Goal: Task Accomplishment & Management: Use online tool/utility

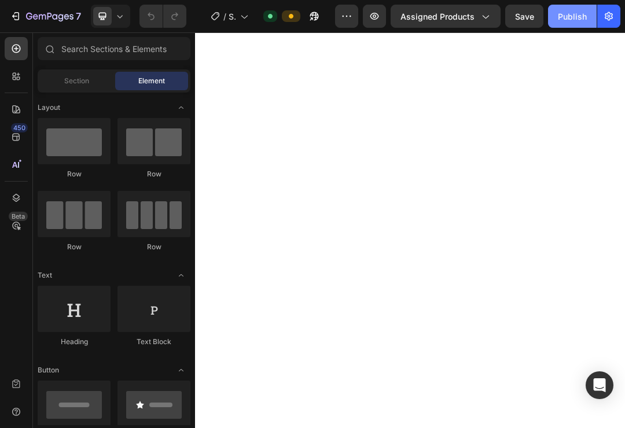
click at [576, 16] on div "Publish" at bounding box center [572, 16] width 29 height 12
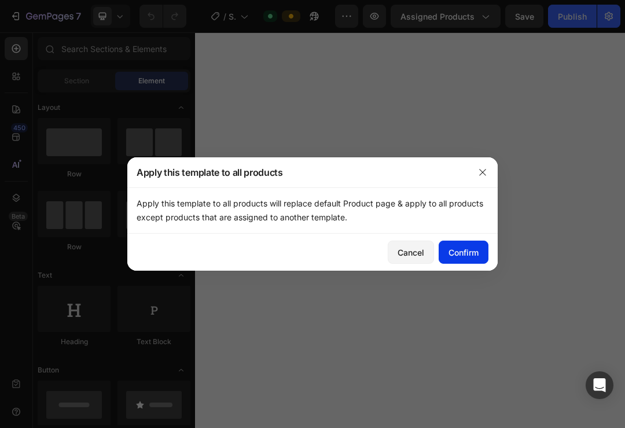
click at [456, 253] on div "Confirm" at bounding box center [463, 252] width 30 height 12
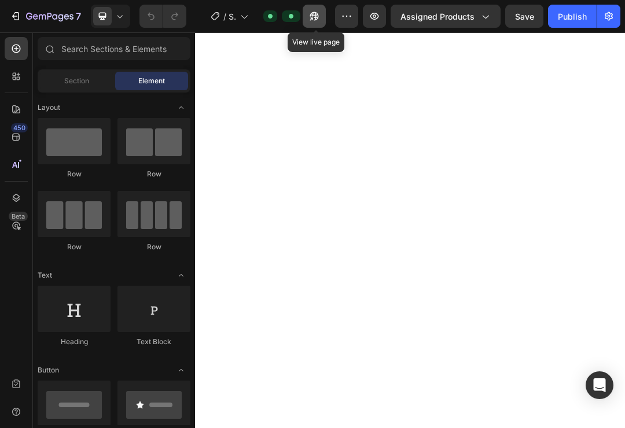
click at [324, 17] on button "button" at bounding box center [314, 16] width 23 height 23
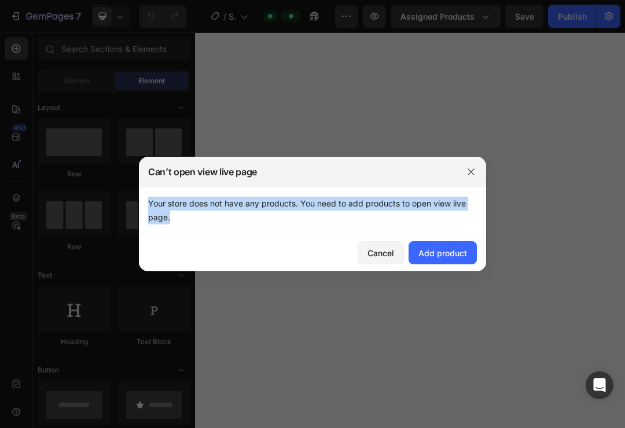
drag, startPoint x: 227, startPoint y: 223, endPoint x: 143, endPoint y: 204, distance: 86.1
click at [143, 204] on div "Your store does not have any products. You need to add products to open view li…" at bounding box center [312, 210] width 347 height 47
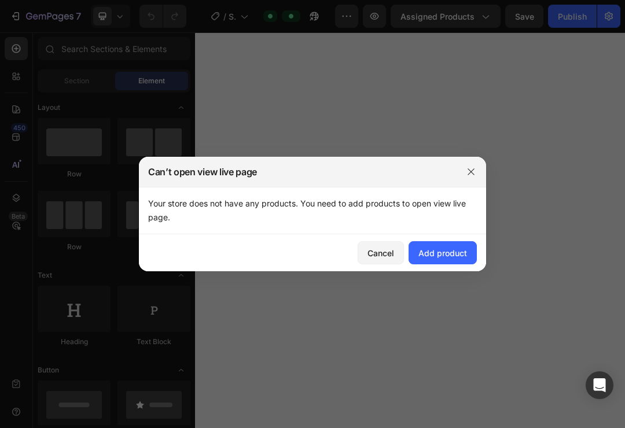
drag, startPoint x: 253, startPoint y: 275, endPoint x: -1, endPoint y: -1, distance: 374.6
click at [444, 255] on div "Add product" at bounding box center [442, 253] width 49 height 12
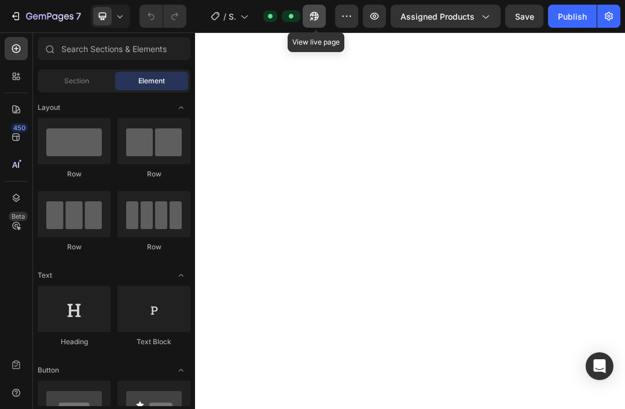
click at [316, 17] on icon "button" at bounding box center [314, 16] width 12 height 12
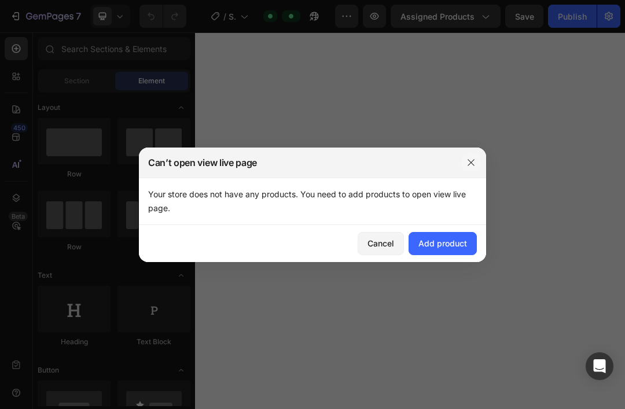
click at [473, 164] on icon "button" at bounding box center [470, 162] width 6 height 6
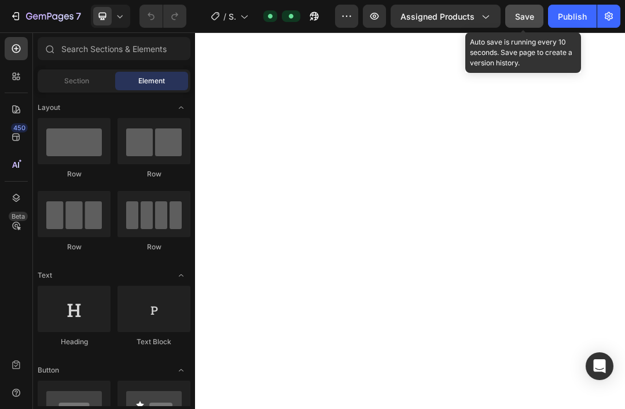
click at [526, 20] on span "Save" at bounding box center [524, 17] width 19 height 10
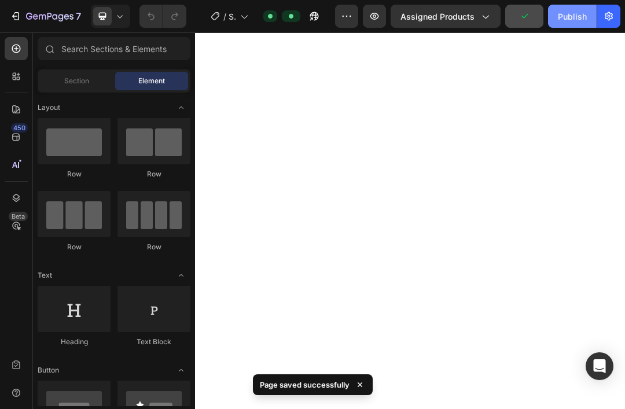
click at [572, 18] on div "Publish" at bounding box center [572, 16] width 29 height 12
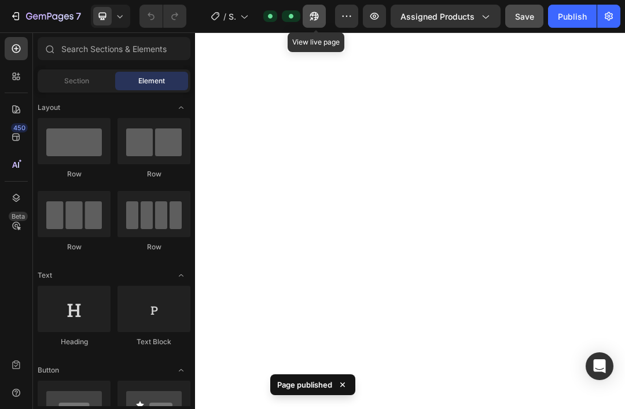
click at [320, 21] on icon "button" at bounding box center [314, 16] width 12 height 12
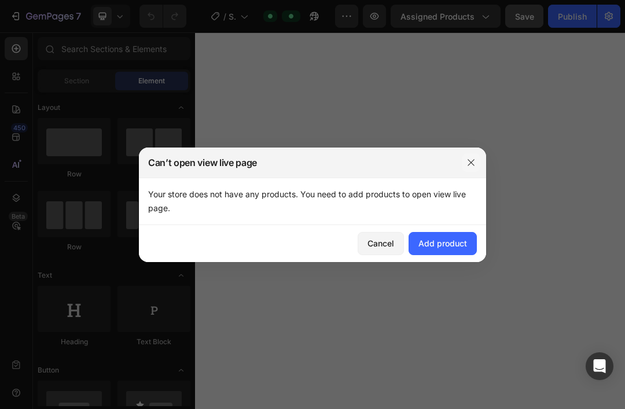
click at [473, 164] on icon "button" at bounding box center [470, 162] width 6 height 6
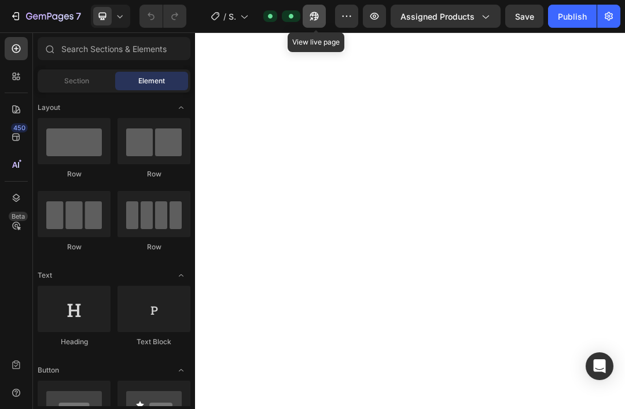
click at [316, 19] on icon "button" at bounding box center [314, 16] width 12 height 12
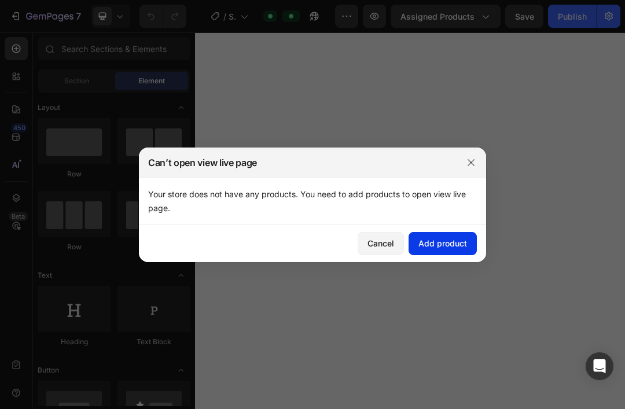
click at [444, 244] on div "Add product" at bounding box center [442, 243] width 49 height 12
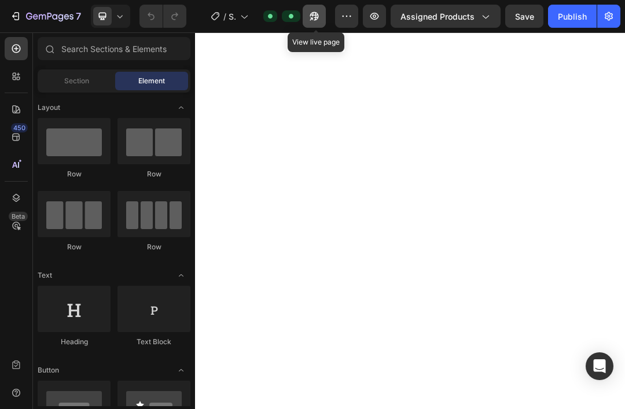
click at [313, 20] on icon "button" at bounding box center [311, 18] width 3 height 3
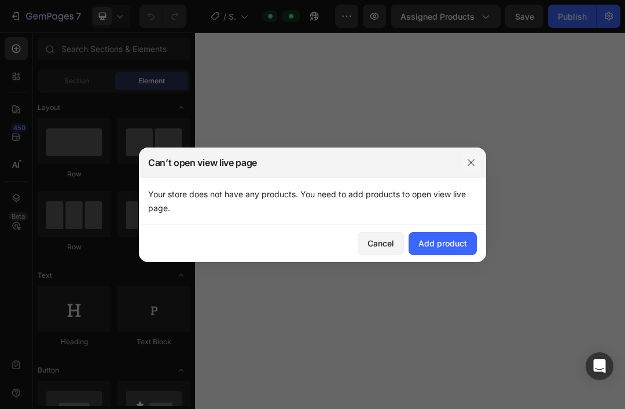
click at [469, 163] on icon "button" at bounding box center [470, 162] width 9 height 9
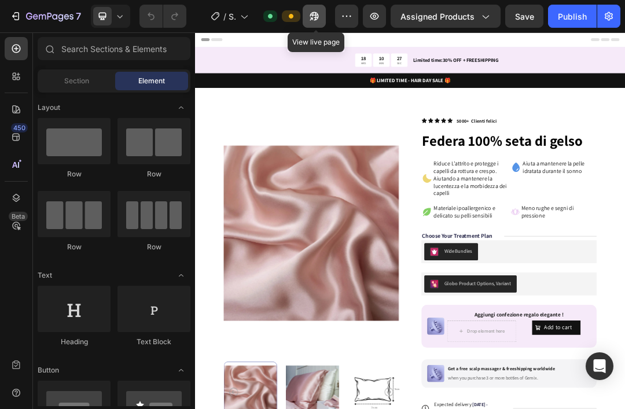
click at [313, 19] on icon "button" at bounding box center [311, 18] width 3 height 3
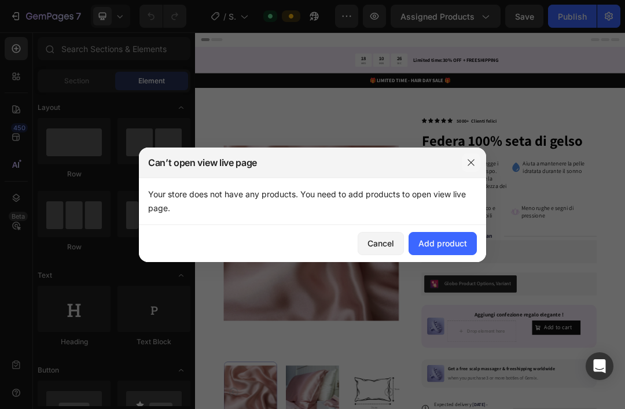
click at [471, 165] on icon "button" at bounding box center [470, 162] width 9 height 9
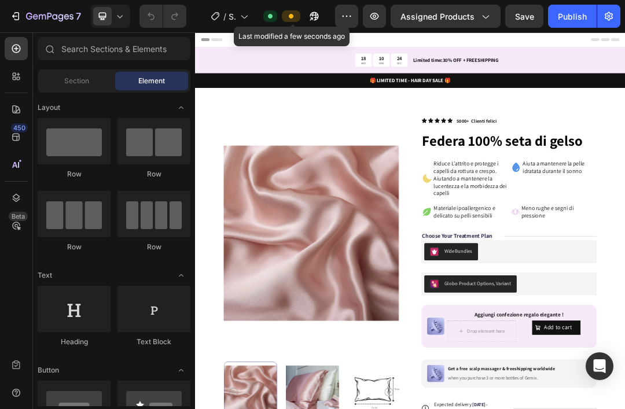
click at [298, 20] on div at bounding box center [291, 16] width 19 height 12
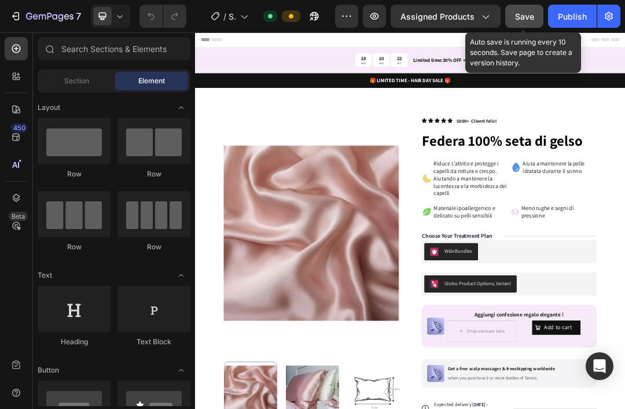
click at [514, 19] on button "Save" at bounding box center [524, 16] width 38 height 23
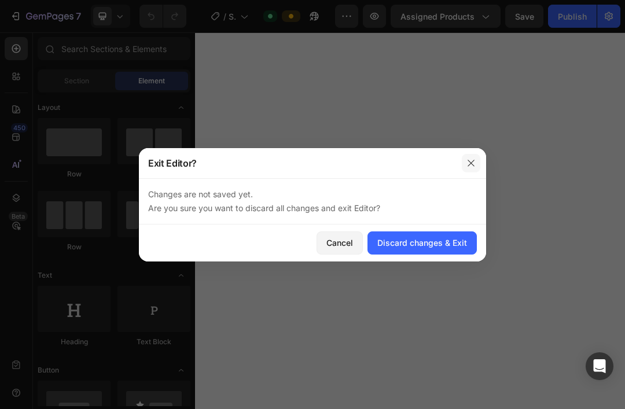
click at [471, 161] on icon "button" at bounding box center [470, 162] width 9 height 9
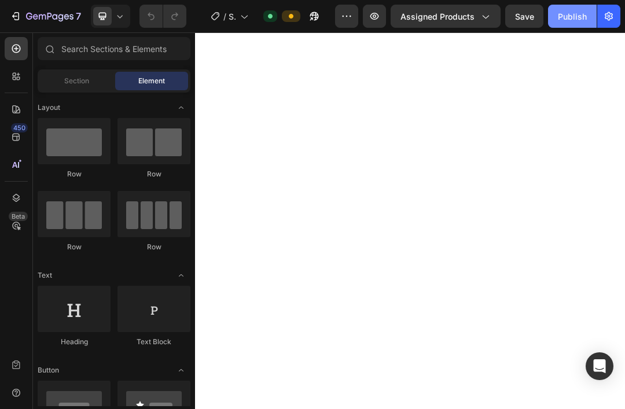
click at [569, 21] on div "Publish" at bounding box center [572, 16] width 29 height 12
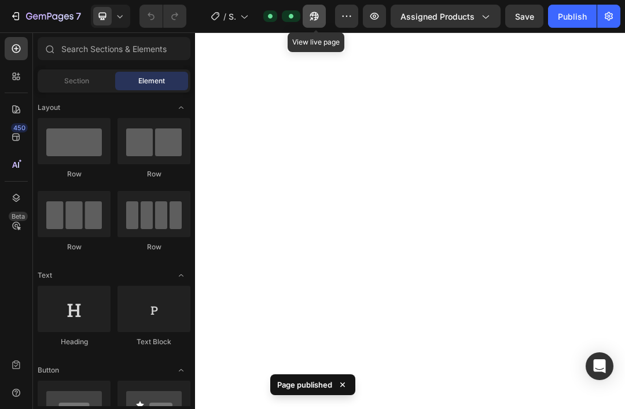
click at [319, 17] on icon "button" at bounding box center [314, 16] width 12 height 12
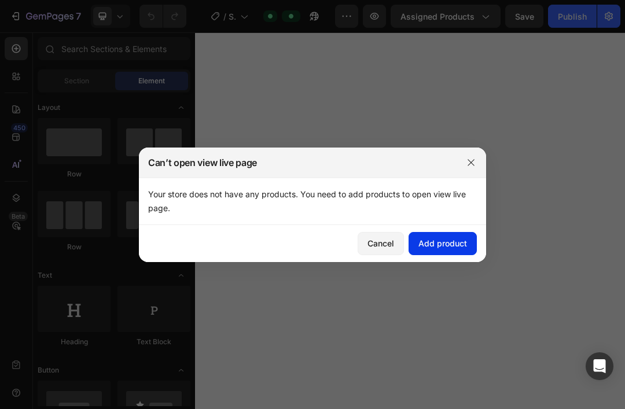
click at [430, 244] on div "Add product" at bounding box center [442, 243] width 49 height 12
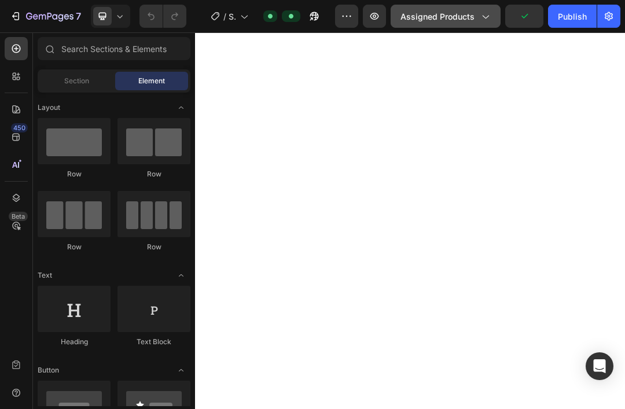
click at [462, 15] on span "Assigned Products" at bounding box center [437, 16] width 74 height 12
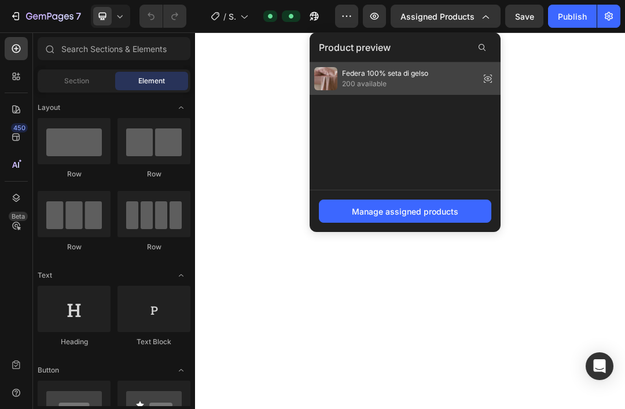
click at [405, 81] on span "200 available" at bounding box center [385, 84] width 86 height 10
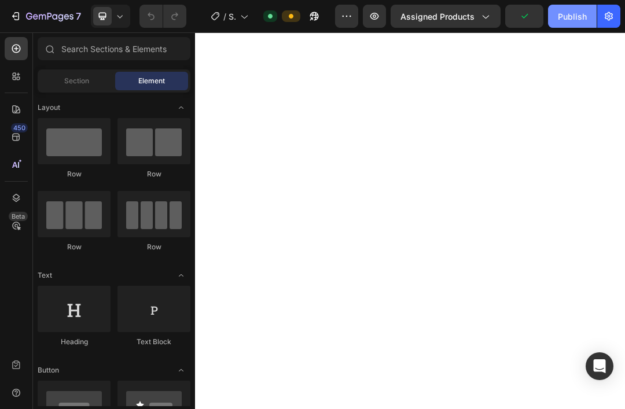
click at [580, 21] on div "Publish" at bounding box center [572, 16] width 29 height 12
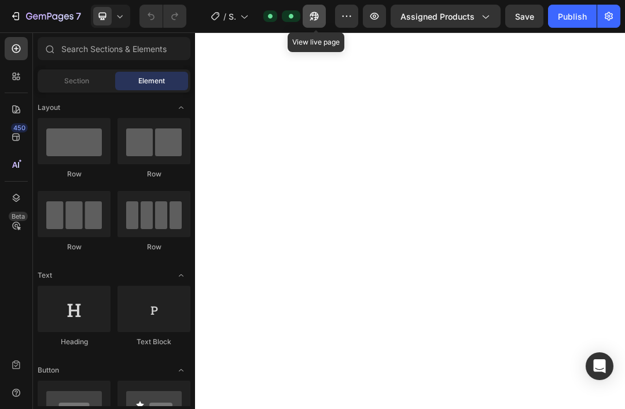
click at [313, 17] on icon "button" at bounding box center [311, 18] width 3 height 3
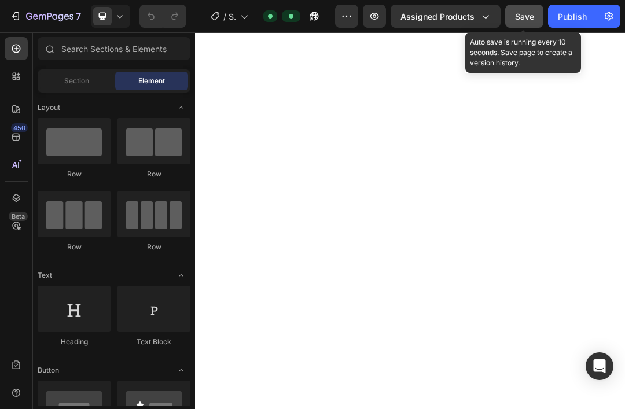
click at [525, 16] on span "Save" at bounding box center [524, 17] width 19 height 10
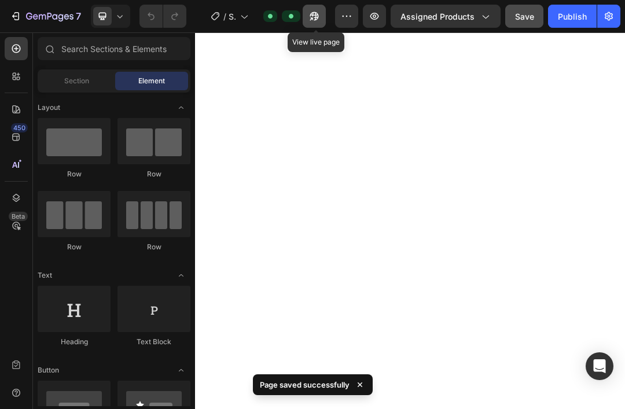
click at [322, 20] on button "button" at bounding box center [314, 16] width 23 height 23
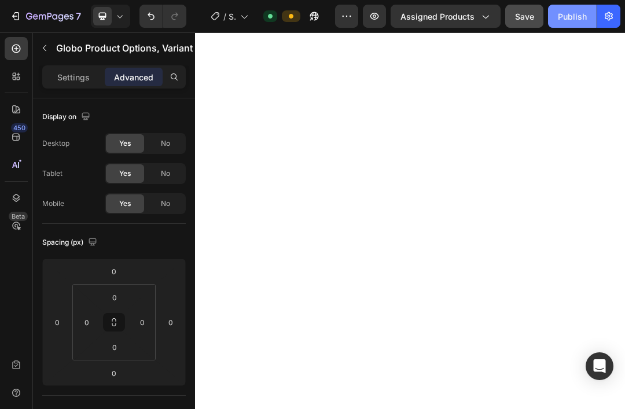
click at [569, 9] on button "Publish" at bounding box center [572, 16] width 49 height 23
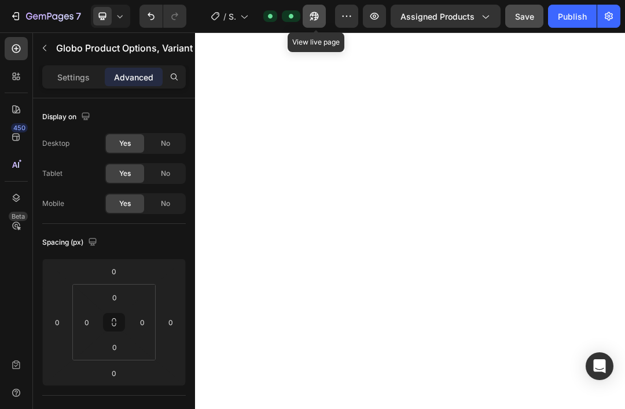
click at [312, 20] on icon "button" at bounding box center [311, 18] width 3 height 3
click at [80, 76] on p "Settings" at bounding box center [73, 77] width 32 height 12
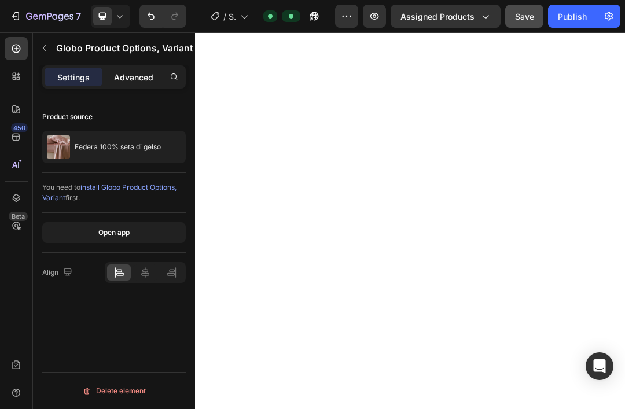
click at [144, 79] on p "Advanced" at bounding box center [133, 77] width 39 height 12
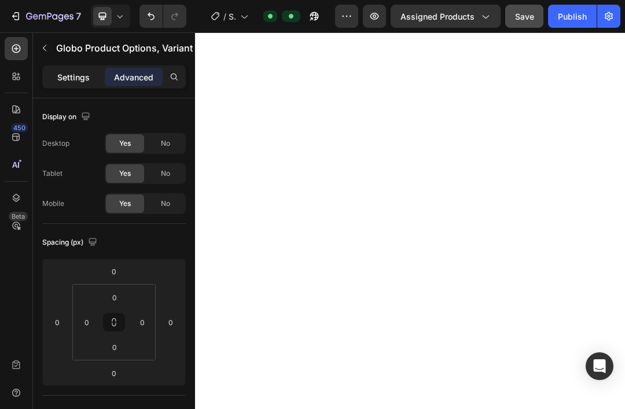
click at [80, 78] on p "Settings" at bounding box center [73, 77] width 32 height 12
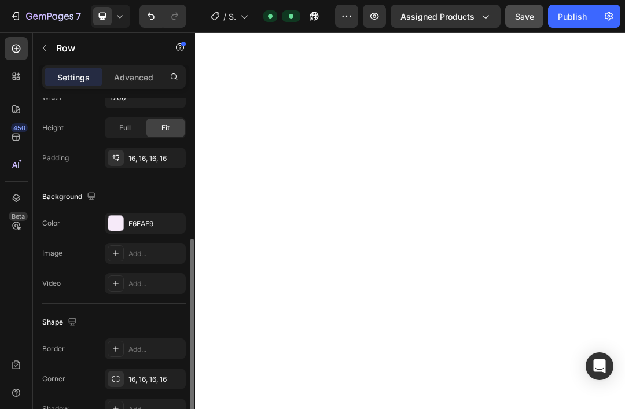
scroll to position [340, 0]
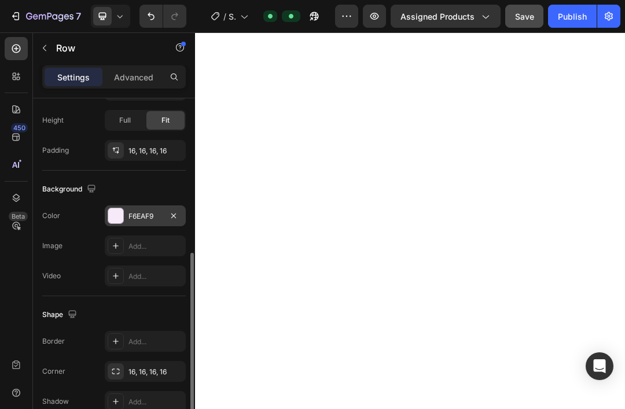
click at [115, 216] on div at bounding box center [115, 215] width 15 height 15
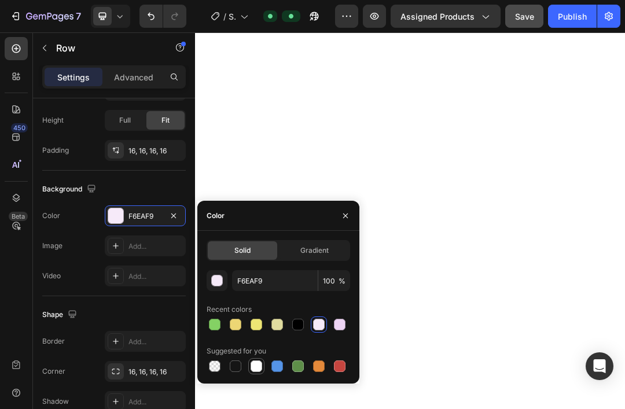
click at [257, 366] on div at bounding box center [256, 366] width 12 height 12
type input "FFFFFF"
click at [534, 17] on button "Save" at bounding box center [524, 16] width 38 height 23
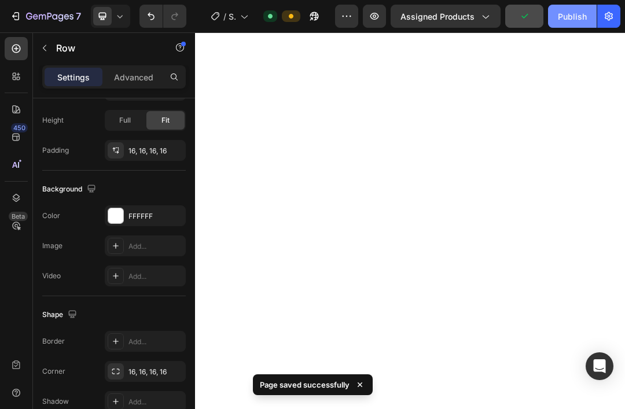
click at [581, 21] on div "Publish" at bounding box center [572, 16] width 29 height 12
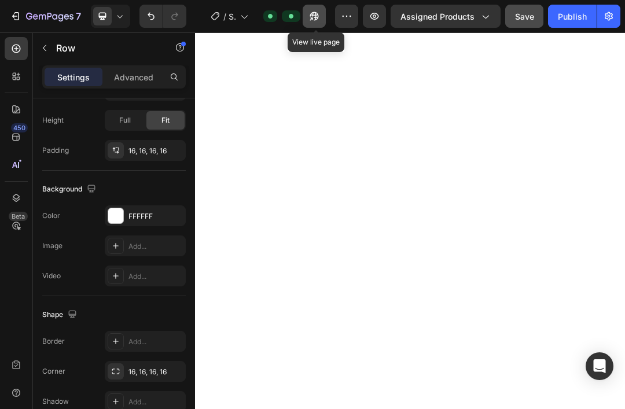
click at [308, 18] on button "button" at bounding box center [314, 16] width 23 height 23
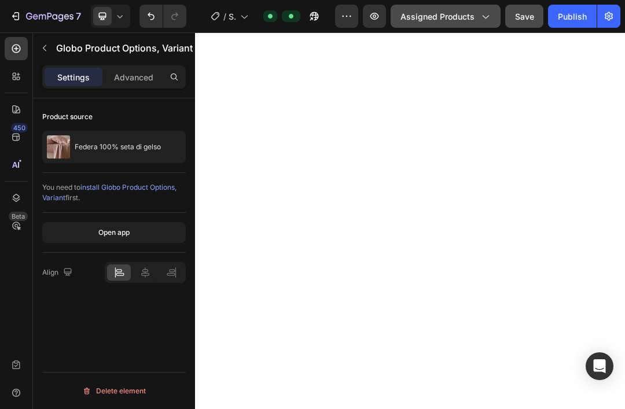
scroll to position [0, 0]
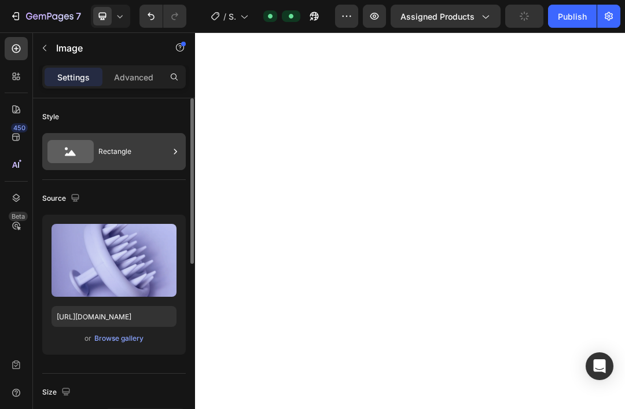
click at [96, 150] on div "Rectangle" at bounding box center [113, 151] width 143 height 37
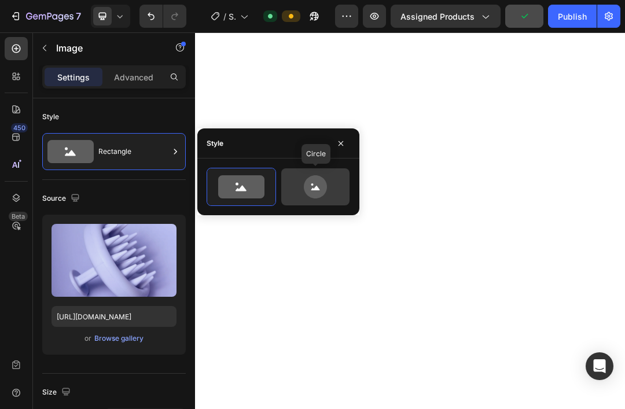
drag, startPoint x: 307, startPoint y: 187, endPoint x: 283, endPoint y: 194, distance: 25.4
click at [307, 187] on icon at bounding box center [315, 186] width 23 height 23
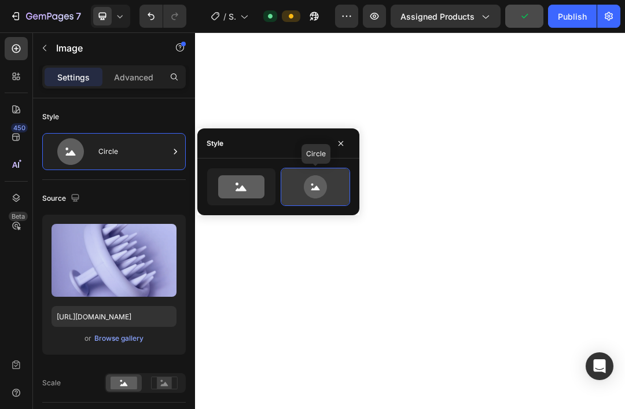
type input "80"
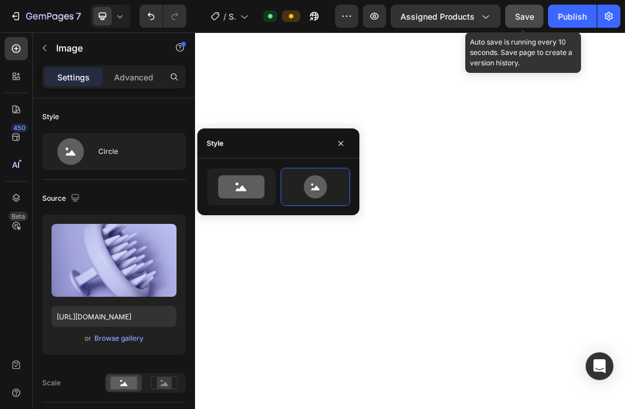
drag, startPoint x: 534, startPoint y: 16, endPoint x: 540, endPoint y: 16, distance: 6.4
click at [534, 16] on button "Save" at bounding box center [524, 16] width 38 height 23
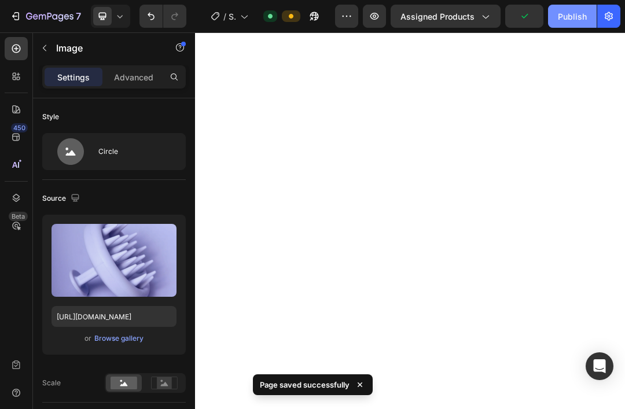
click at [584, 17] on div "Publish" at bounding box center [572, 16] width 29 height 12
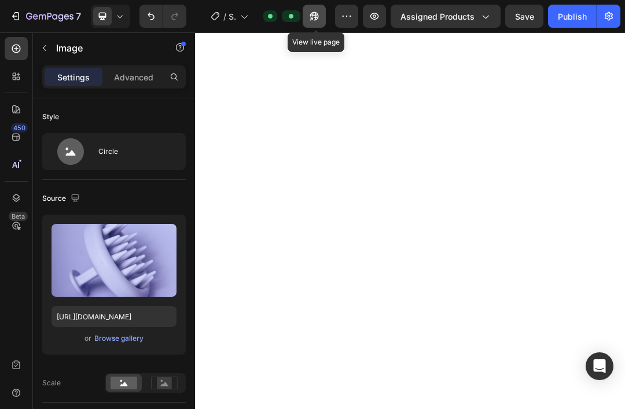
click at [314, 17] on icon "button" at bounding box center [314, 16] width 12 height 12
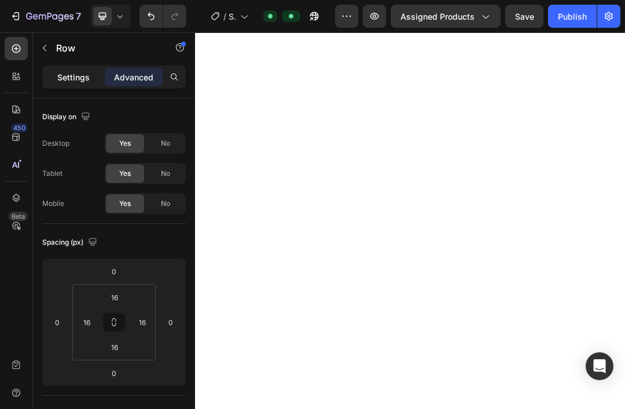
click at [80, 83] on p "Settings" at bounding box center [73, 77] width 32 height 12
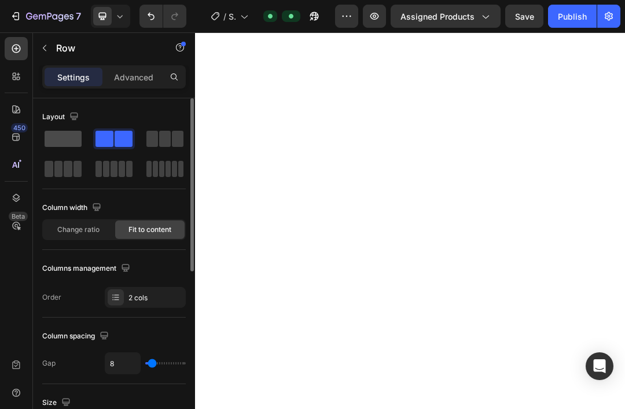
click at [67, 141] on span at bounding box center [63, 139] width 37 height 16
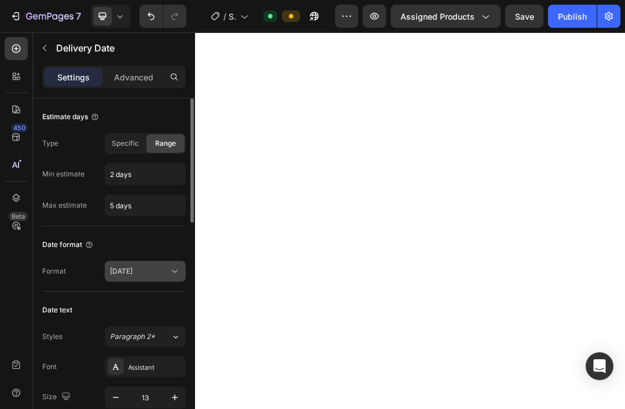
click at [132, 275] on span "Aug 28" at bounding box center [121, 271] width 23 height 9
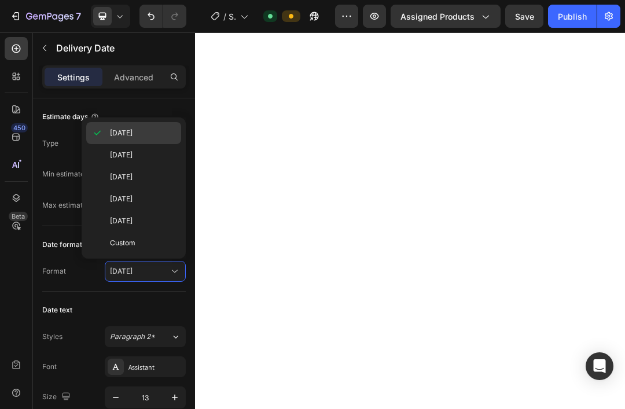
click at [134, 135] on p "Aug 28" at bounding box center [143, 133] width 66 height 10
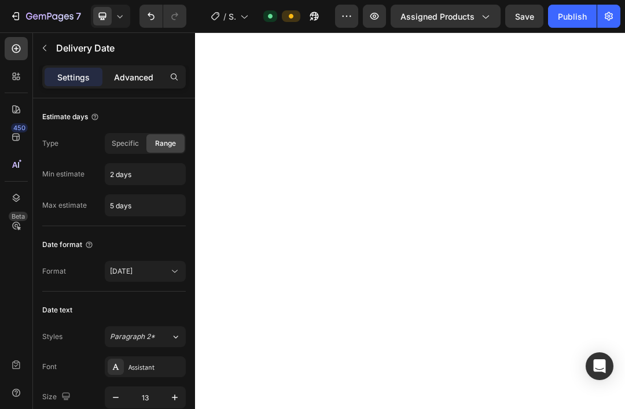
click at [138, 79] on p "Advanced" at bounding box center [133, 77] width 39 height 12
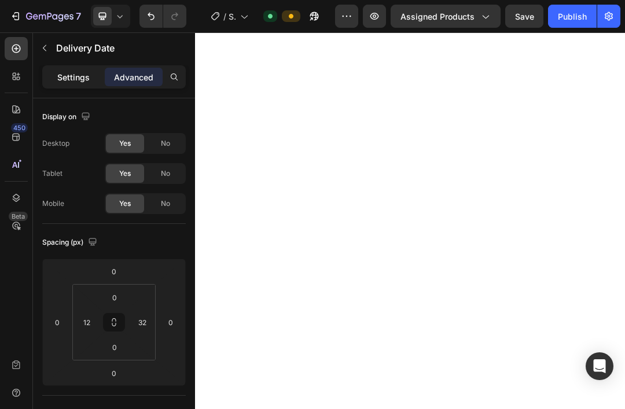
click at [90, 78] on div "Settings" at bounding box center [74, 77] width 58 height 19
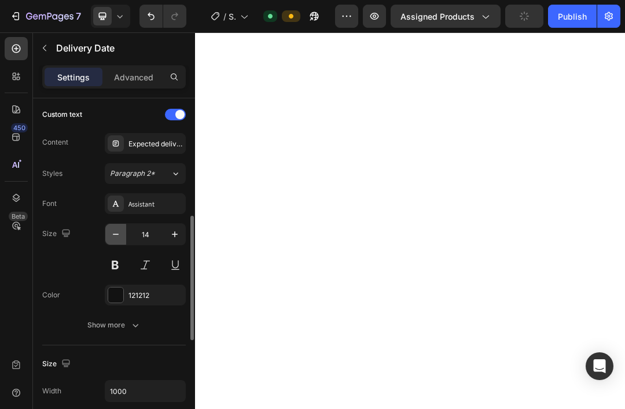
scroll to position [391, 0]
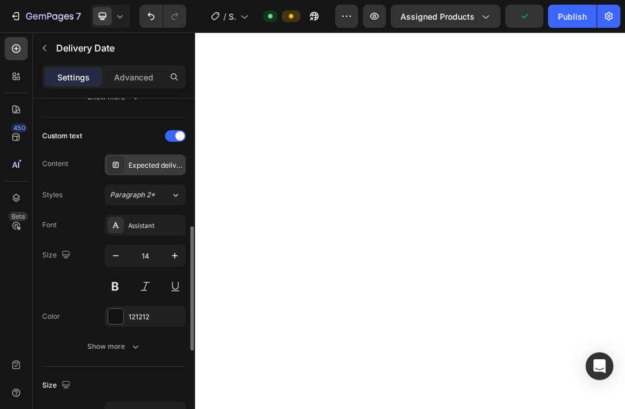
click at [153, 166] on div "Expected delivery" at bounding box center [155, 165] width 54 height 10
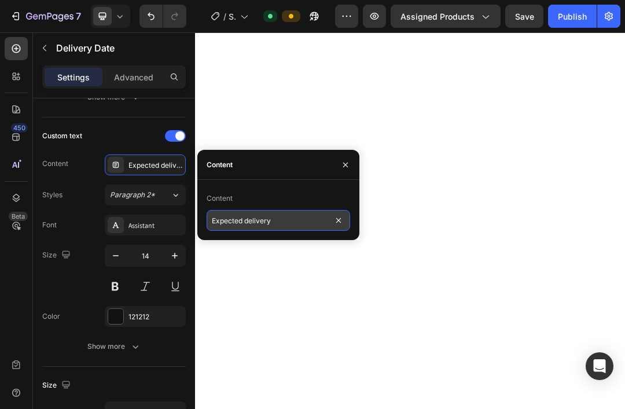
click at [288, 221] on input "Expected delivery" at bounding box center [277, 220] width 143 height 21
type input "Pronto da spedire -"
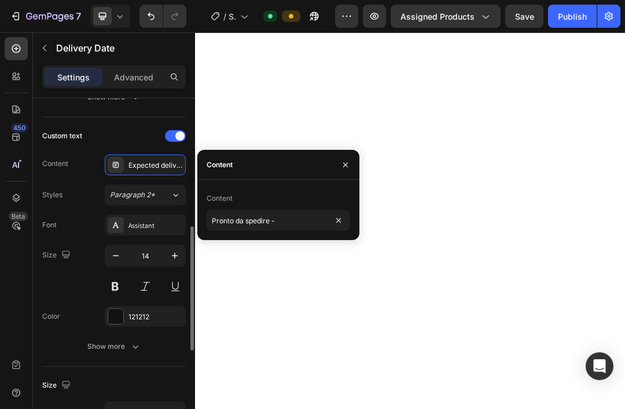
click at [67, 296] on div "Size 14" at bounding box center [113, 271] width 143 height 52
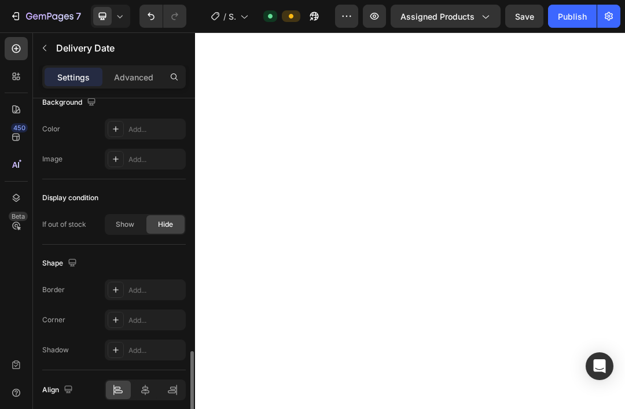
scroll to position [780, 0]
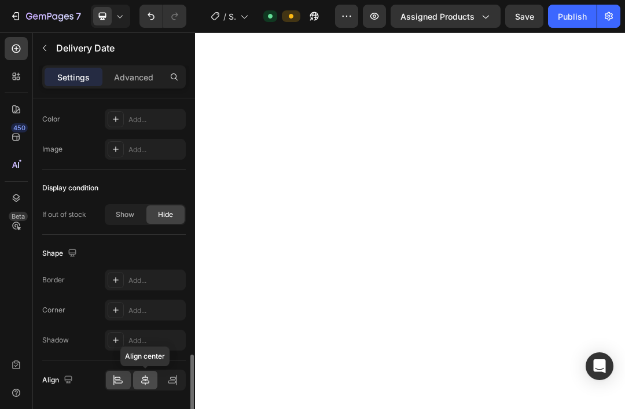
click at [146, 380] on icon at bounding box center [145, 380] width 12 height 12
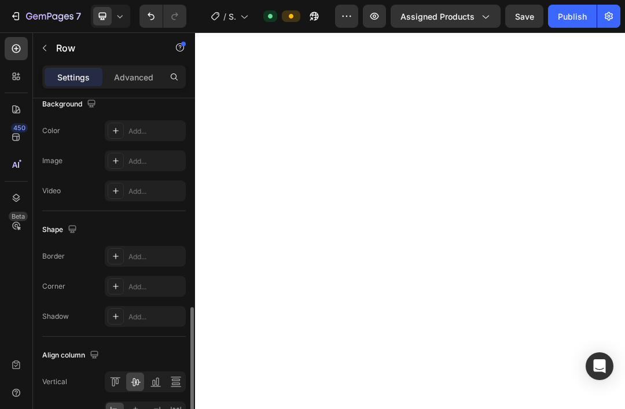
scroll to position [457, 0]
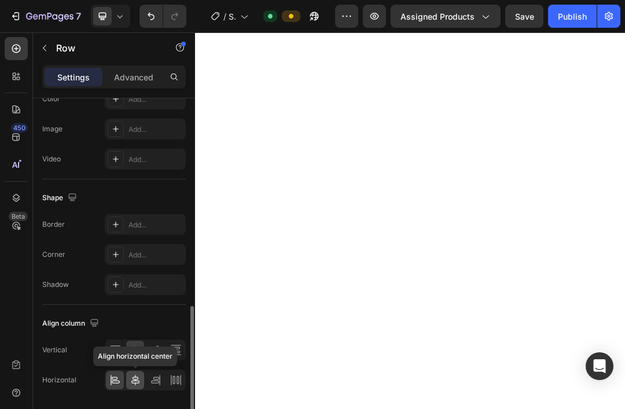
click at [139, 383] on icon at bounding box center [136, 380] width 12 height 12
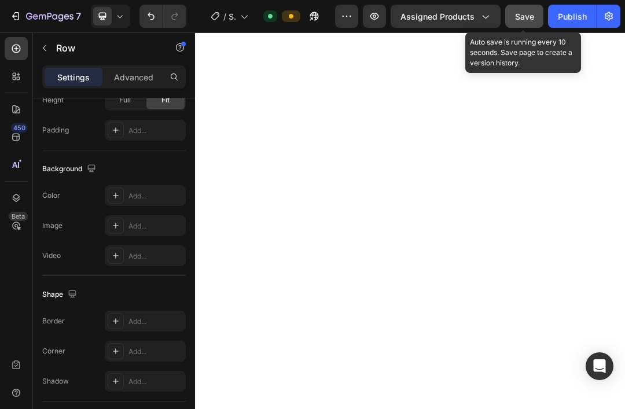
click at [527, 20] on span "Save" at bounding box center [524, 17] width 19 height 10
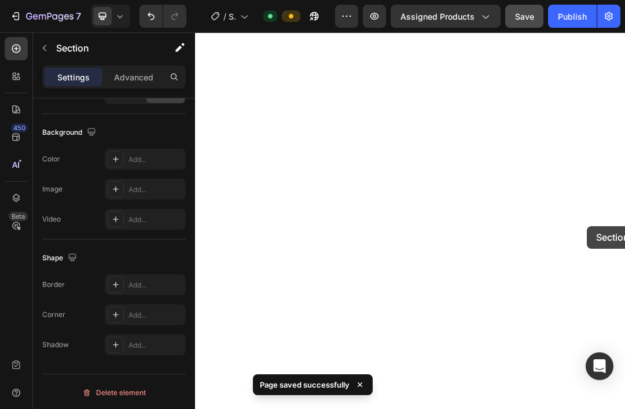
scroll to position [0, 0]
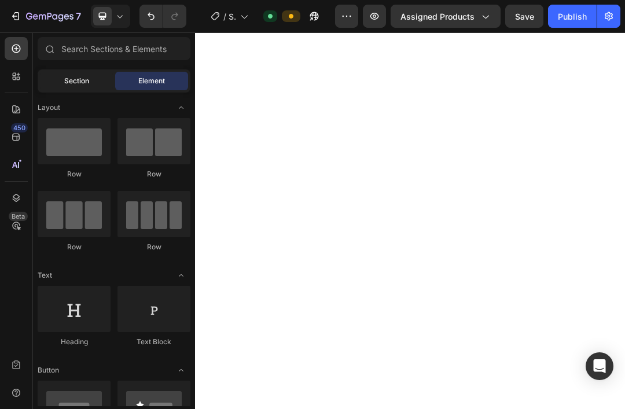
click at [73, 88] on div "Section" at bounding box center [76, 81] width 73 height 19
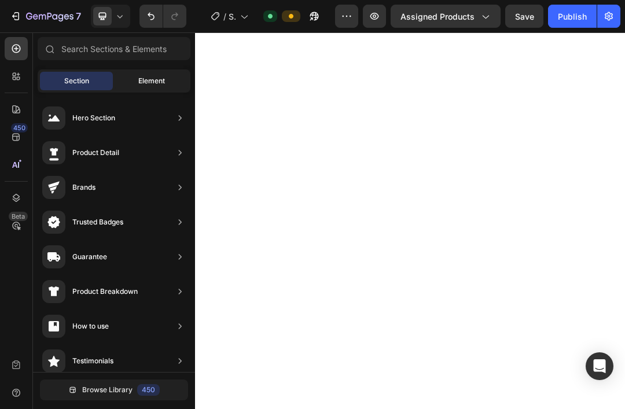
click at [161, 81] on span "Element" at bounding box center [151, 81] width 27 height 10
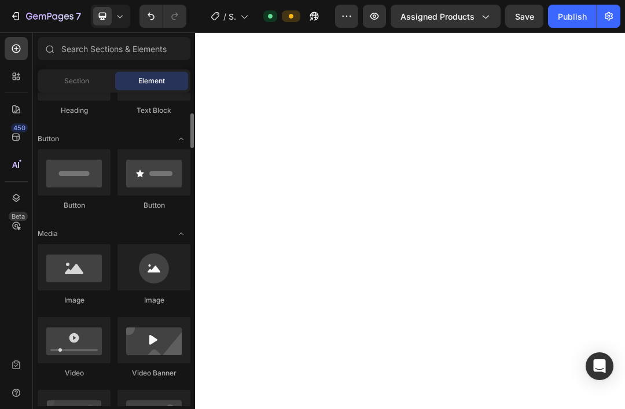
scroll to position [189, 0]
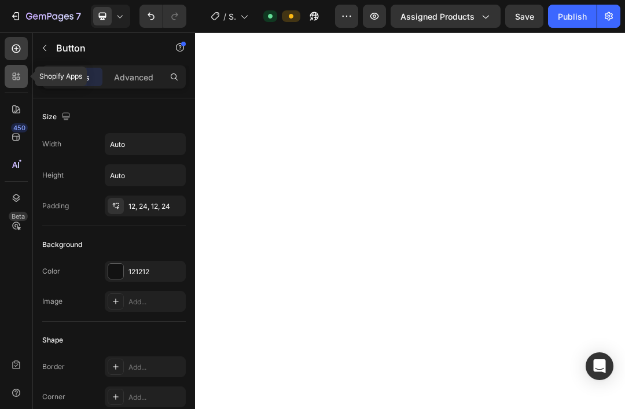
click at [19, 79] on icon at bounding box center [16, 77] width 12 height 12
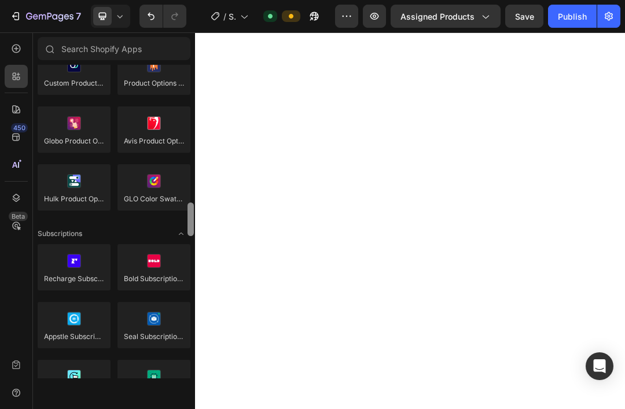
scroll to position [1389, 0]
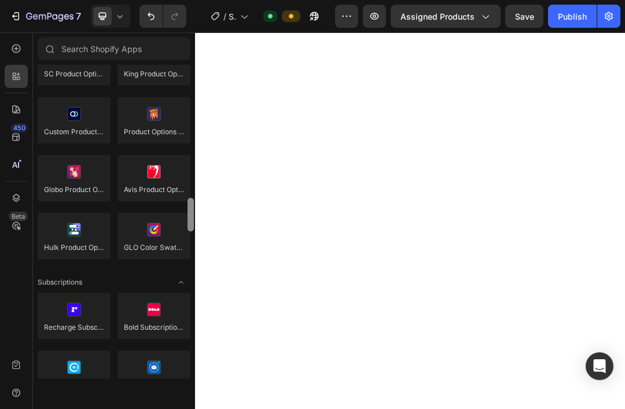
drag, startPoint x: 189, startPoint y: 187, endPoint x: 179, endPoint y: 204, distance: 19.9
click at [176, 204] on div "Product reviews Loox Fera Reviews Judge.me LAI Product Reviews Opinew Rivyo Ryv…" at bounding box center [114, 222] width 162 height 314
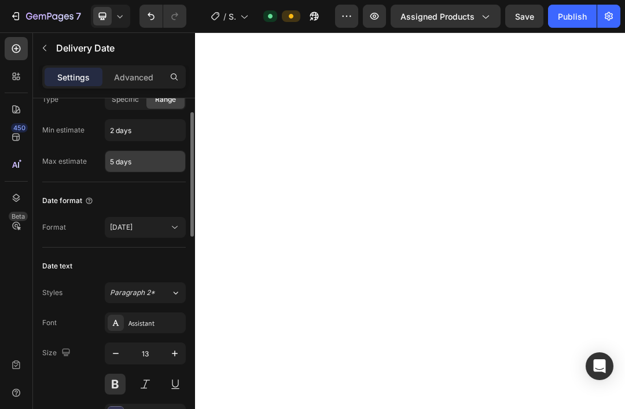
scroll to position [60, 0]
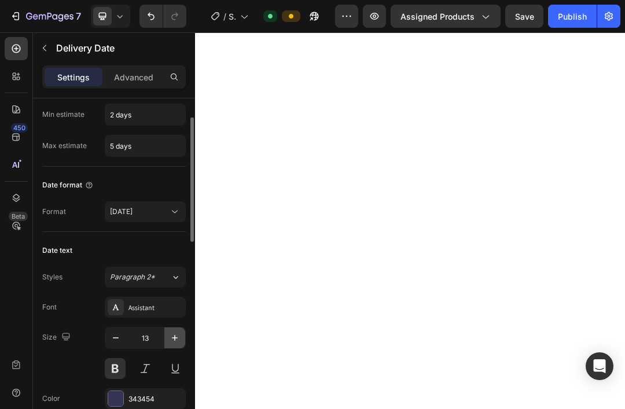
click at [171, 335] on icon "button" at bounding box center [175, 338] width 12 height 12
click at [173, 337] on icon "button" at bounding box center [175, 338] width 12 height 12
type input "16"
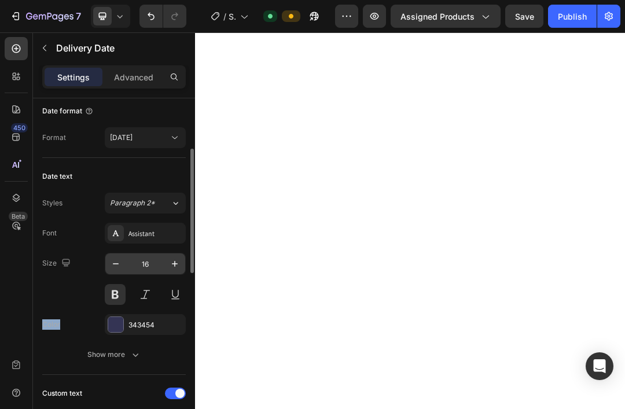
scroll to position [139, 0]
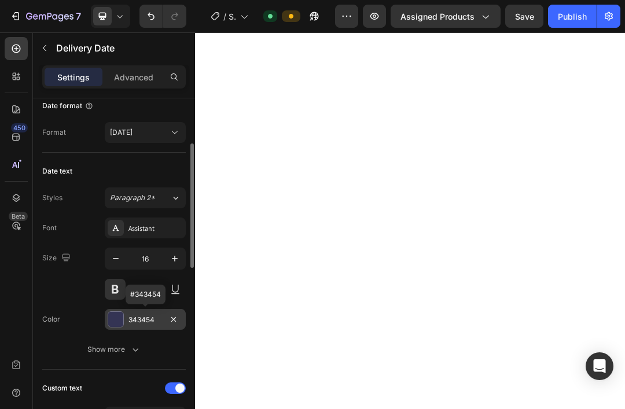
click at [110, 324] on div at bounding box center [115, 319] width 15 height 15
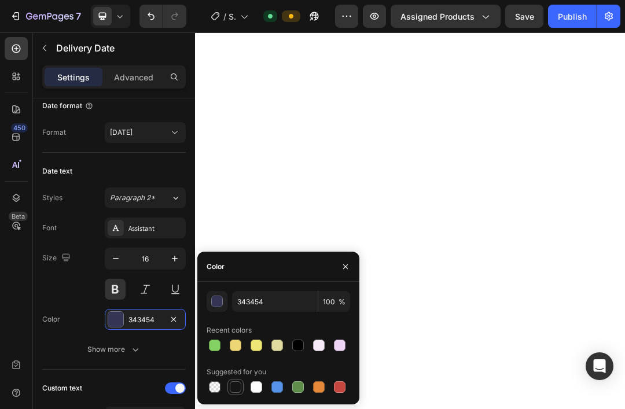
click at [235, 389] on div at bounding box center [236, 387] width 12 height 12
type input "151515"
click at [54, 299] on div "Size 16" at bounding box center [113, 274] width 143 height 52
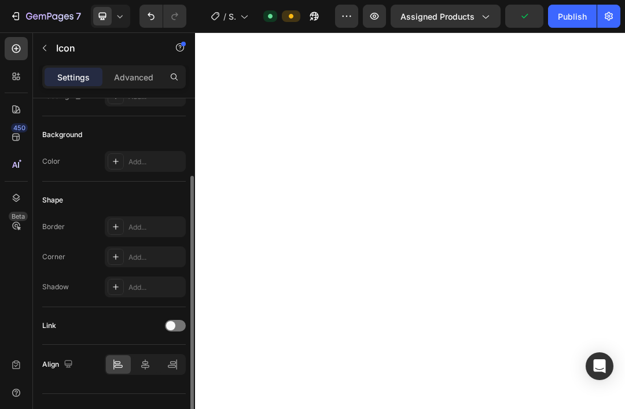
scroll to position [0, 0]
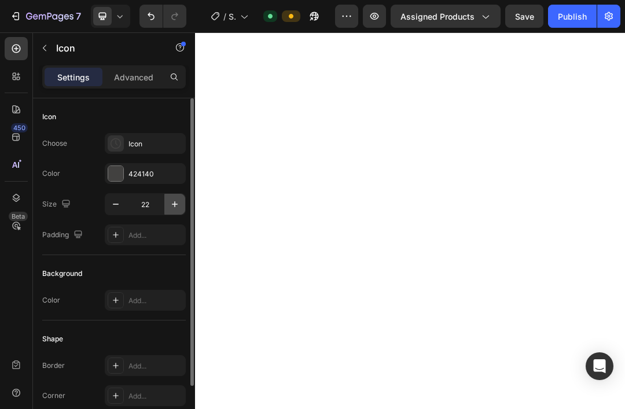
click at [171, 205] on icon "button" at bounding box center [175, 204] width 12 height 12
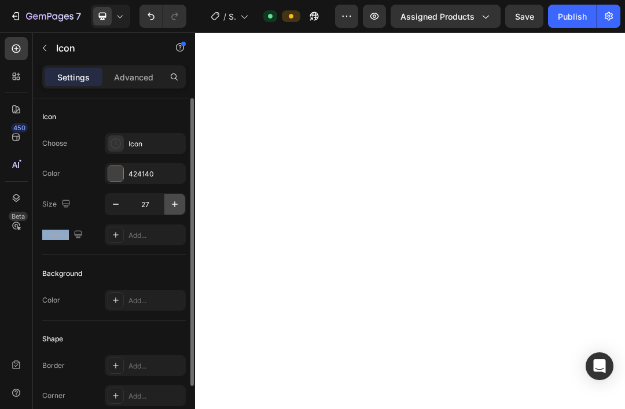
click at [171, 205] on icon "button" at bounding box center [175, 204] width 12 height 12
type input "31"
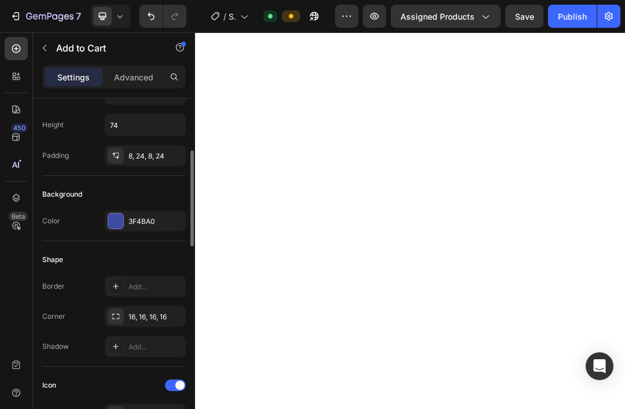
scroll to position [213, 0]
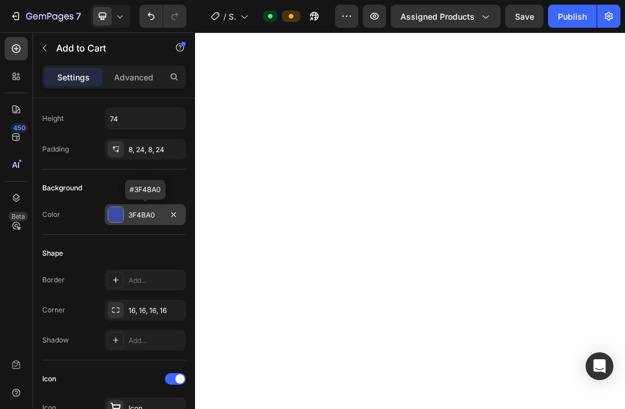
click at [115, 220] on div at bounding box center [115, 214] width 15 height 15
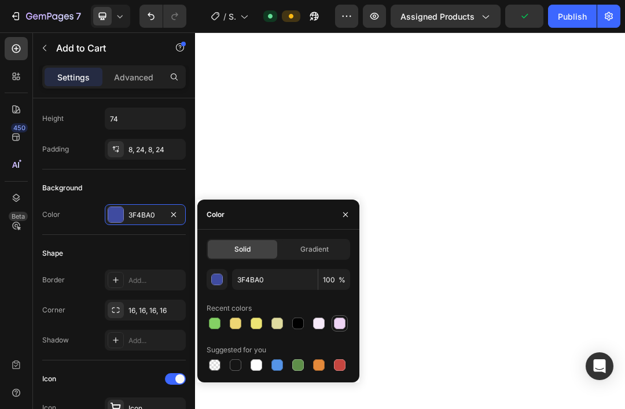
click at [342, 326] on div at bounding box center [340, 324] width 12 height 12
click at [271, 282] on input "EED4F4" at bounding box center [275, 279] width 86 height 21
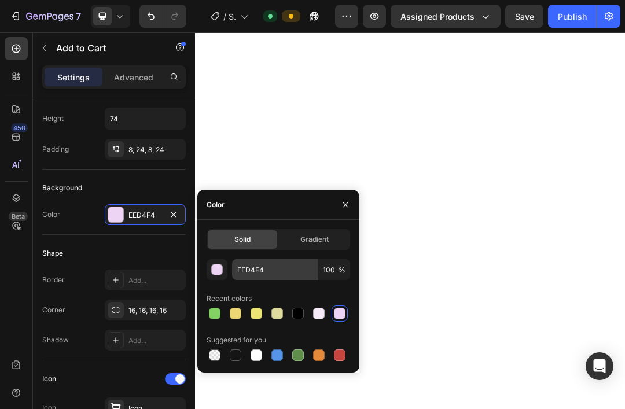
click at [233, 278] on div "EED4F4 100 % Recent colors Suggested for you" at bounding box center [277, 311] width 143 height 104
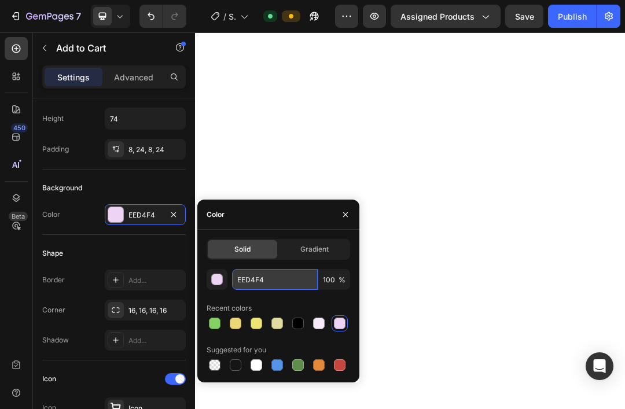
click at [268, 269] on input "EED4F4" at bounding box center [275, 279] width 86 height 21
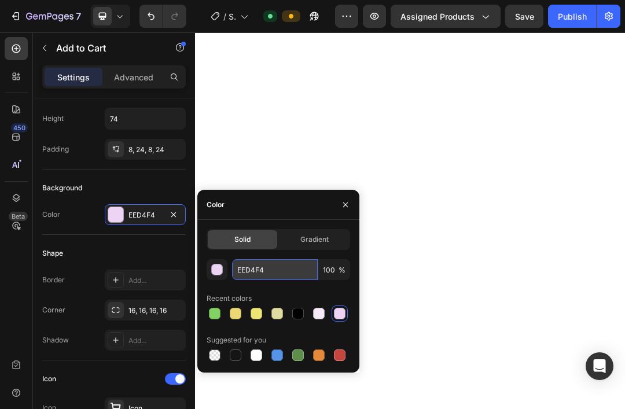
paste input "#E8A5A5"
type input "#E8A5A5"
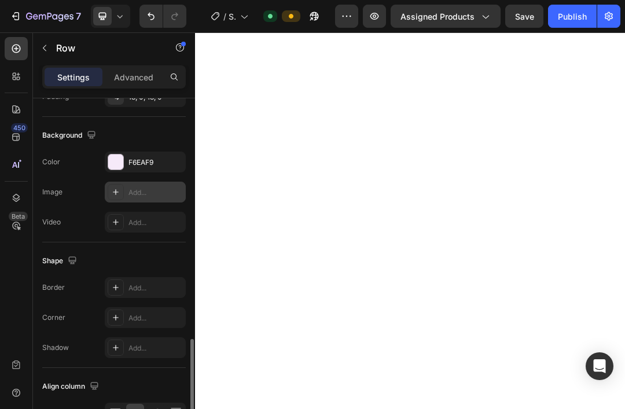
scroll to position [457, 0]
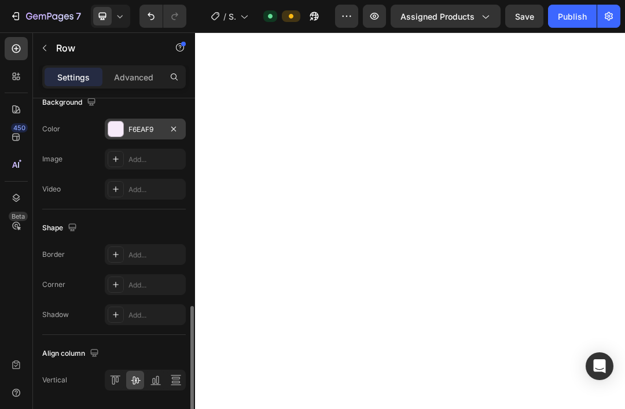
click at [116, 132] on div at bounding box center [115, 128] width 15 height 15
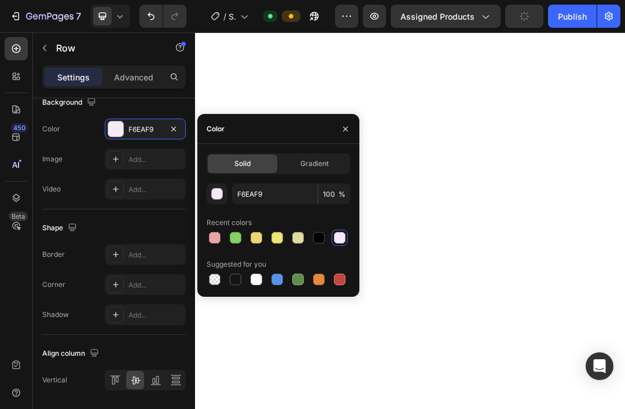
drag, startPoint x: 214, startPoint y: 241, endPoint x: 204, endPoint y: 238, distance: 10.1
click at [215, 240] on div at bounding box center [215, 238] width 12 height 12
type input "E8A5A5"
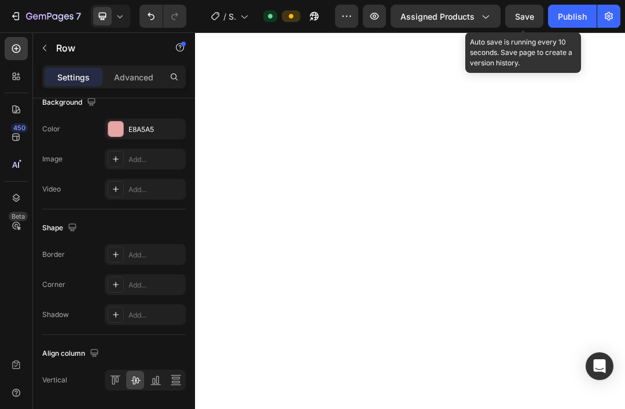
click at [532, 17] on span "Save" at bounding box center [524, 17] width 19 height 10
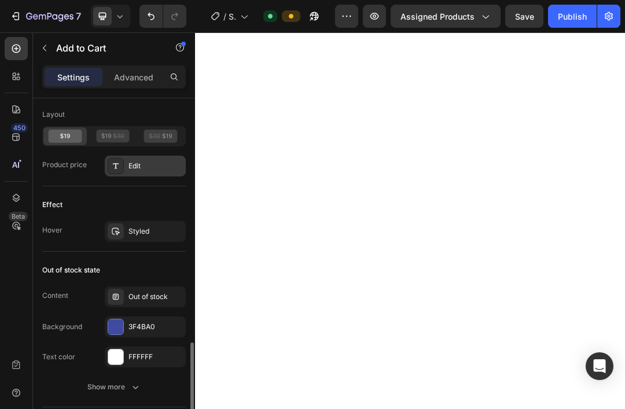
scroll to position [957, 0]
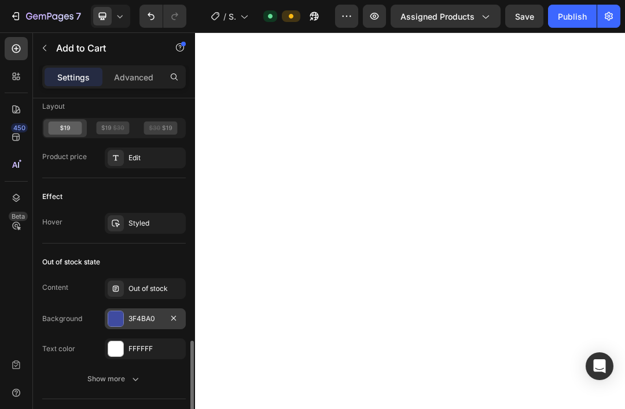
click at [120, 317] on div at bounding box center [115, 318] width 15 height 15
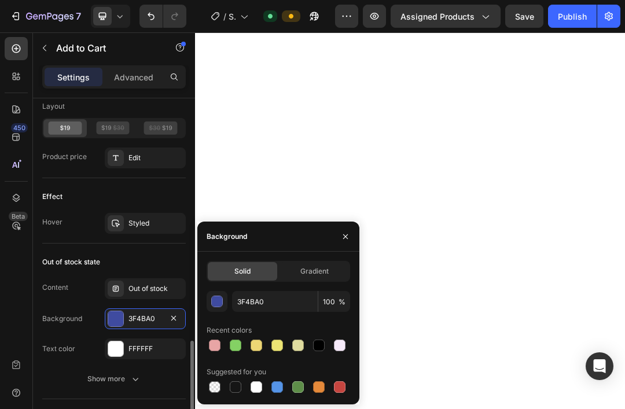
drag, startPoint x: 210, startPoint y: 343, endPoint x: 146, endPoint y: 304, distance: 75.0
click at [210, 343] on div at bounding box center [215, 346] width 12 height 12
type input "E8A5A5"
click at [124, 254] on div "Out of stock state" at bounding box center [113, 262] width 143 height 19
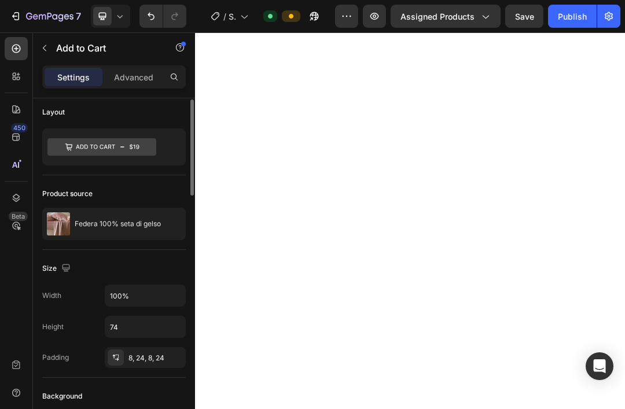
scroll to position [0, 0]
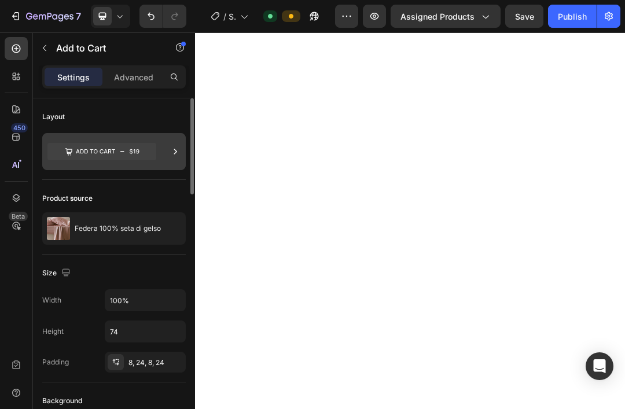
click at [135, 148] on icon at bounding box center [101, 151] width 109 height 17
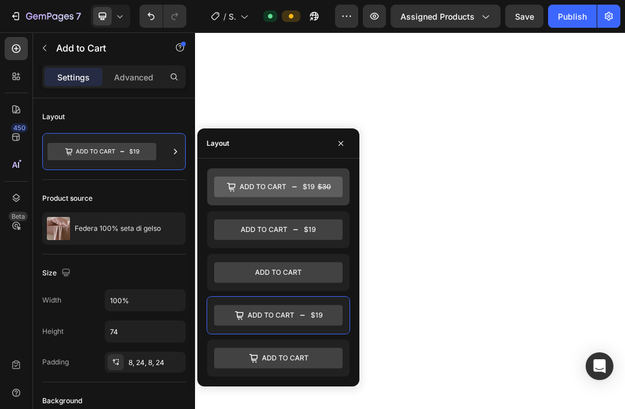
click at [260, 185] on icon at bounding box center [278, 186] width 128 height 21
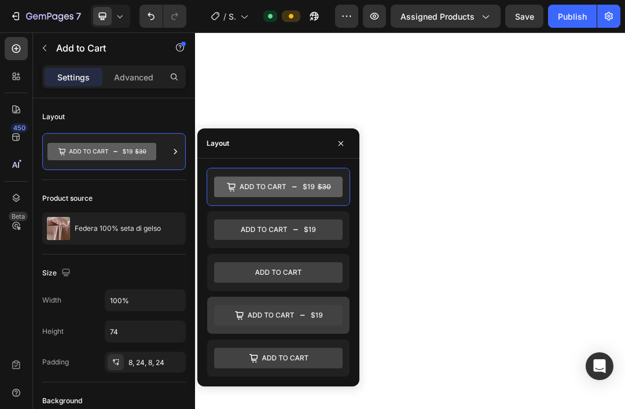
click at [288, 317] on icon at bounding box center [278, 315] width 128 height 21
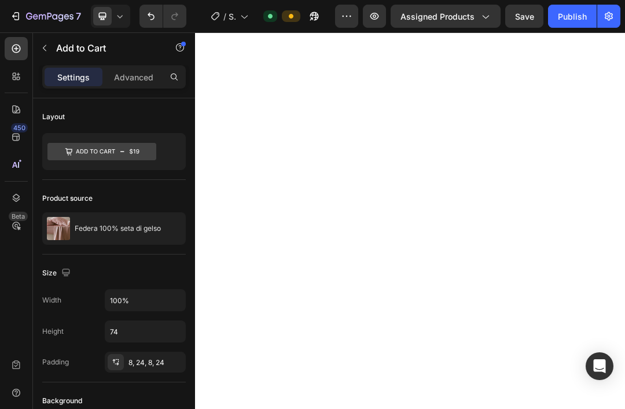
drag, startPoint x: 348, startPoint y: 204, endPoint x: -1, endPoint y: -1, distance: 403.7
click at [0, 0] on html "7 / Shopify Original Product Template Default Preview Assigned Products Save Pu…" at bounding box center [312, 0] width 625 height 0
click at [0, 0] on html "7 / Shopify Original Product Template Default Preview Assigned Products Publish…" at bounding box center [312, 0] width 625 height 0
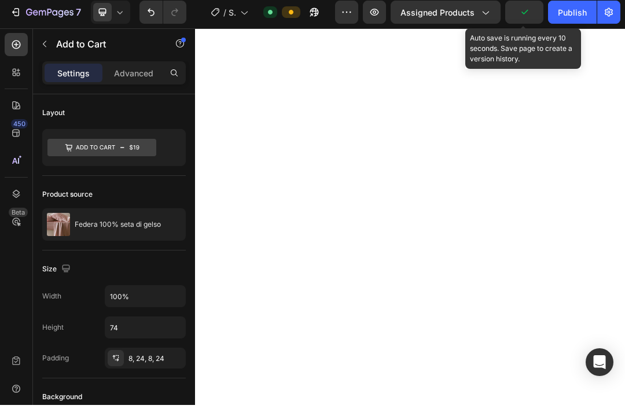
click at [522, 13] on icon "button" at bounding box center [524, 16] width 12 height 12
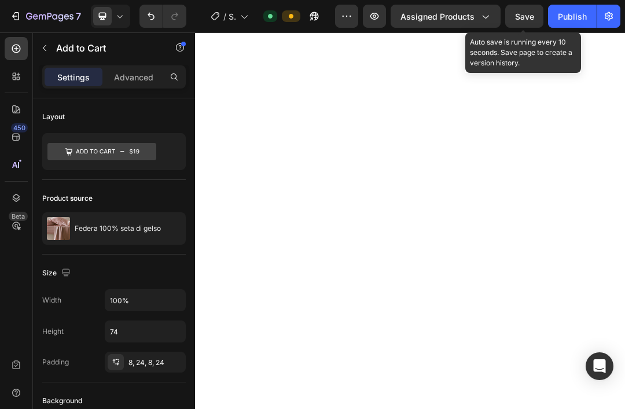
click at [529, 19] on span "Save" at bounding box center [524, 17] width 19 height 10
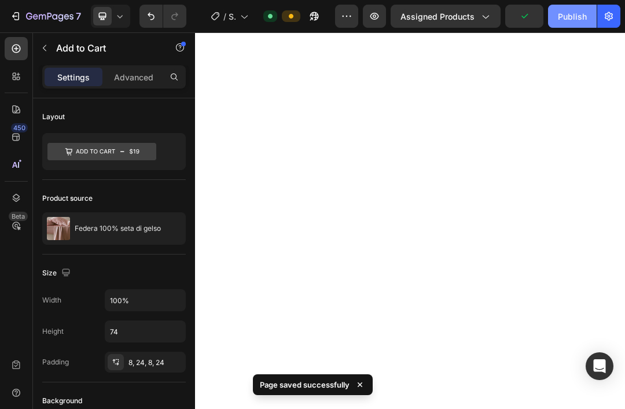
click at [578, 18] on div "Publish" at bounding box center [572, 16] width 29 height 12
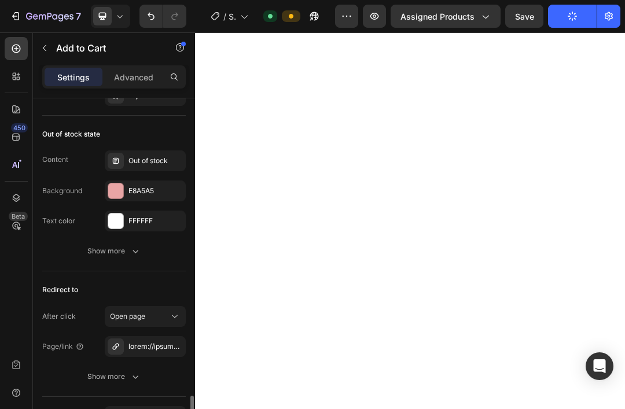
scroll to position [1102, 0]
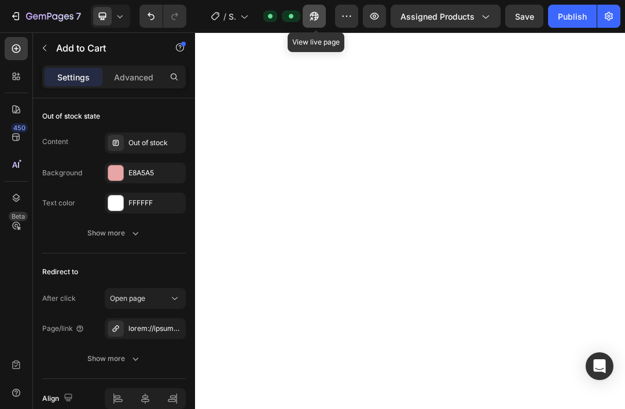
click at [312, 17] on icon "button" at bounding box center [311, 18] width 3 height 3
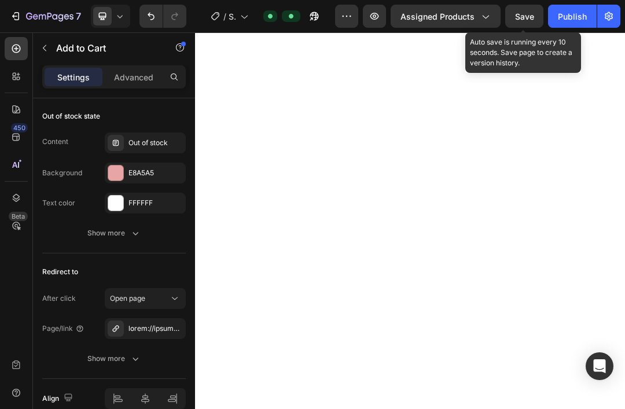
click at [521, 15] on span "Save" at bounding box center [524, 17] width 19 height 10
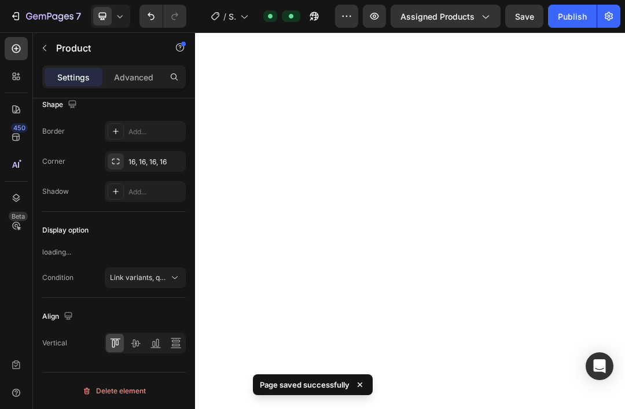
scroll to position [0, 0]
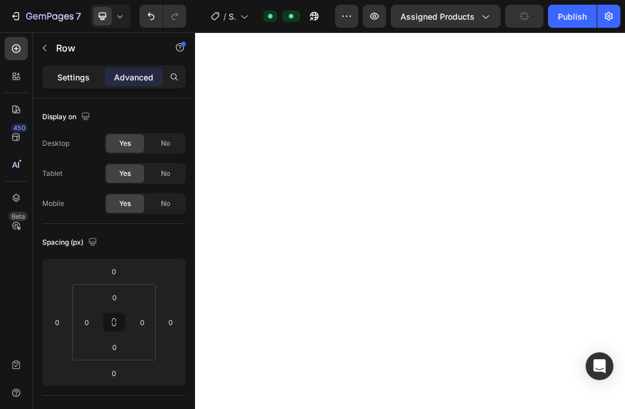
click at [63, 80] on p "Settings" at bounding box center [73, 77] width 32 height 12
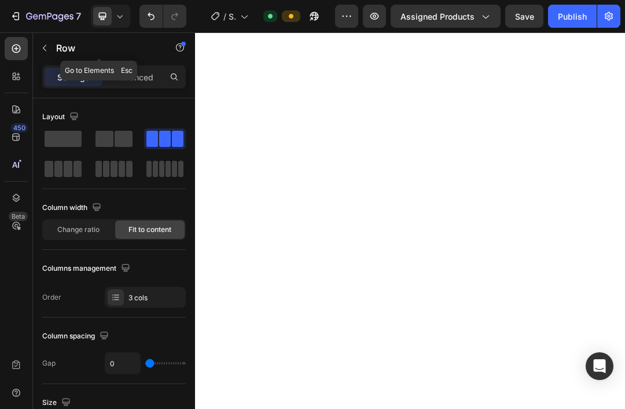
click at [46, 50] on icon "button" at bounding box center [44, 47] width 9 height 9
click at [66, 142] on span at bounding box center [63, 139] width 37 height 16
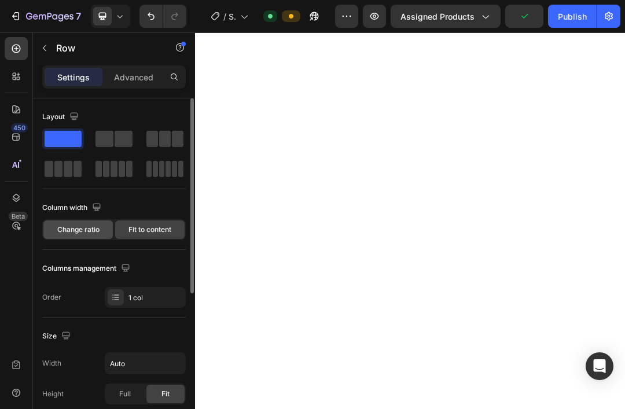
click at [76, 230] on span "Change ratio" at bounding box center [78, 229] width 42 height 10
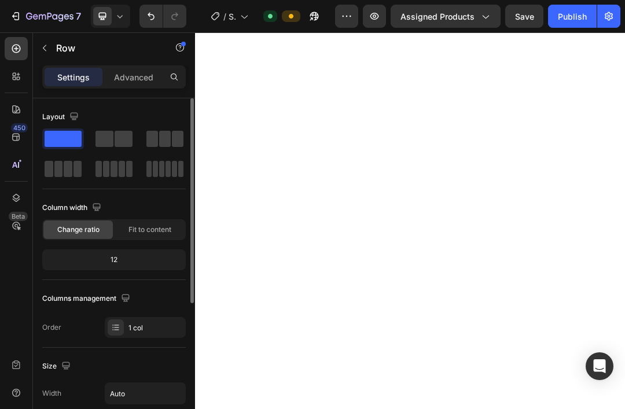
click at [123, 259] on div "12" at bounding box center [114, 260] width 139 height 16
click at [108, 259] on div "12" at bounding box center [114, 260] width 139 height 16
click at [118, 261] on div "12" at bounding box center [114, 260] width 139 height 16
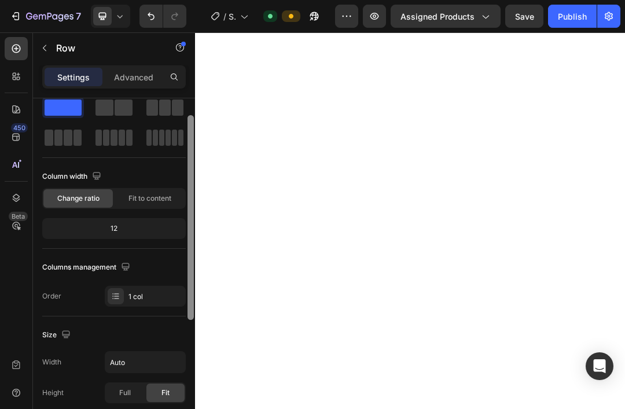
scroll to position [32, 0]
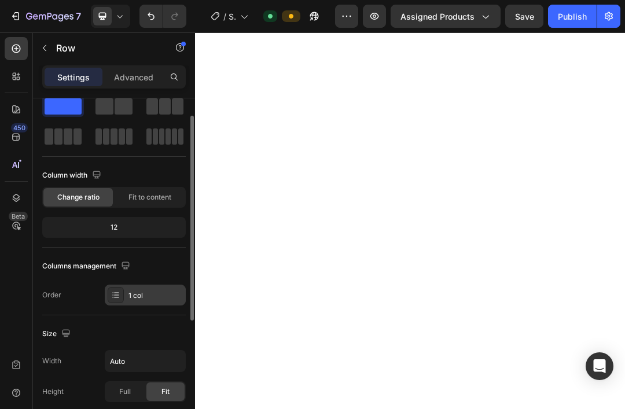
click at [121, 297] on div at bounding box center [116, 295] width 16 height 16
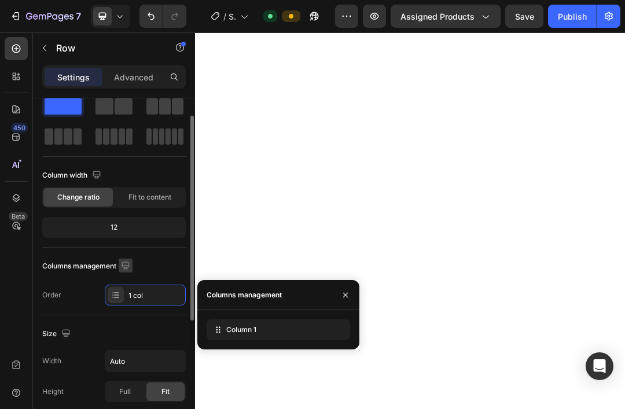
click at [120, 266] on icon "button" at bounding box center [126, 266] width 12 height 12
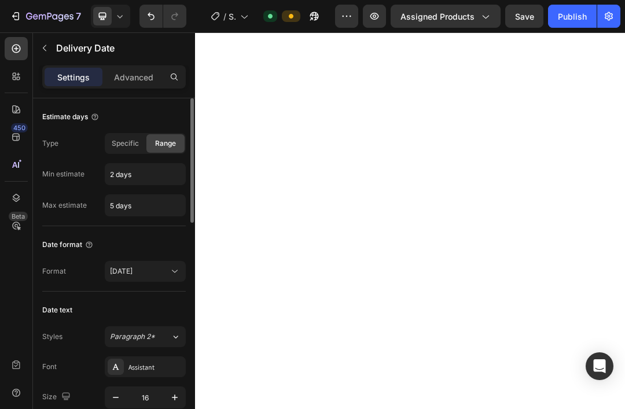
scroll to position [21, 0]
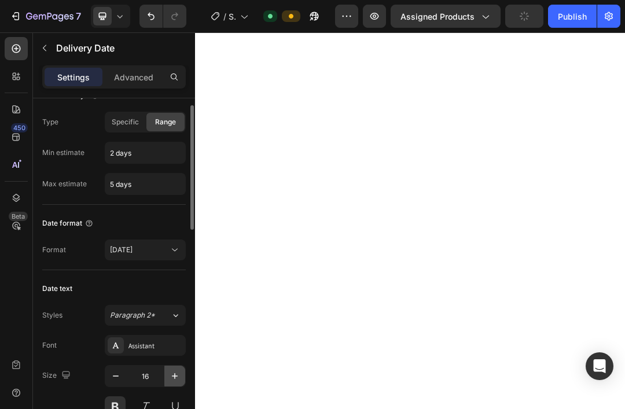
click at [178, 378] on icon "button" at bounding box center [175, 376] width 12 height 12
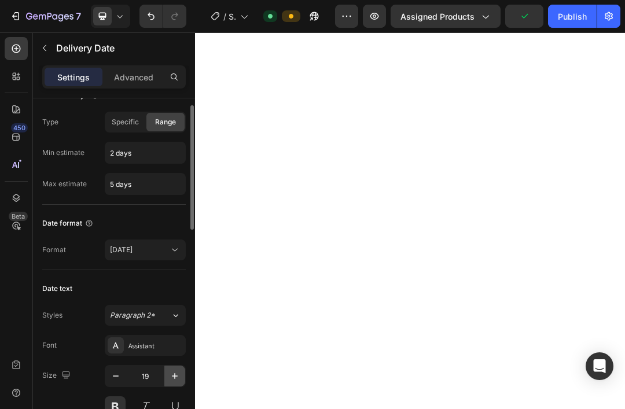
click at [178, 378] on icon "button" at bounding box center [175, 376] width 12 height 12
type input "22"
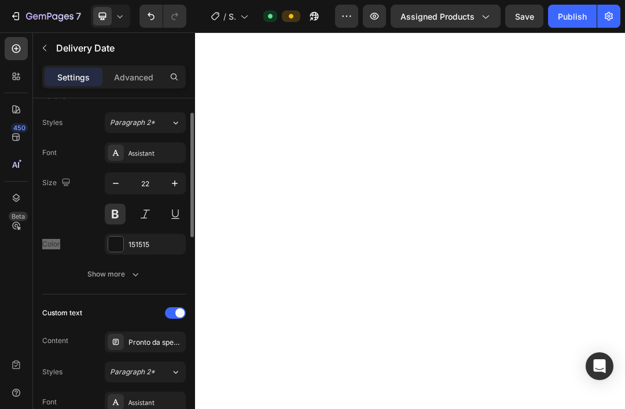
scroll to position [133, 0]
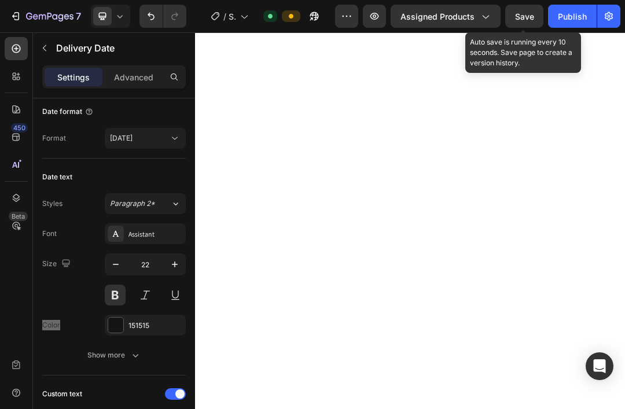
click at [522, 16] on span "Save" at bounding box center [524, 17] width 19 height 10
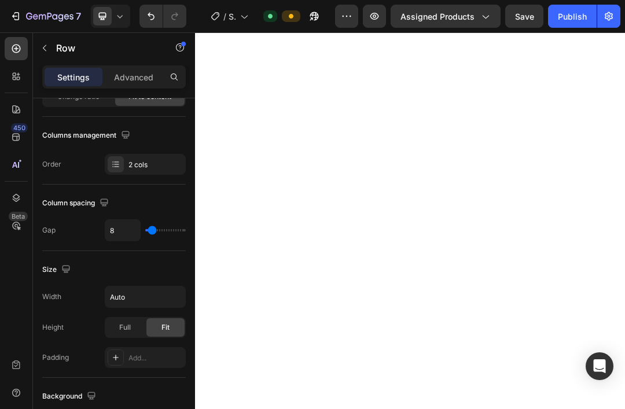
scroll to position [0, 0]
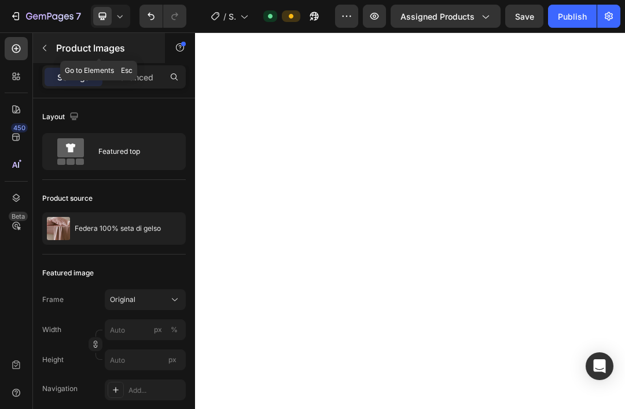
click at [49, 47] on icon "button" at bounding box center [44, 47] width 9 height 9
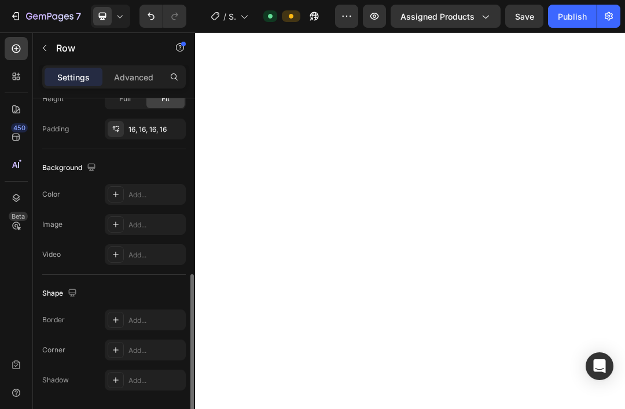
scroll to position [325, 0]
click at [138, 75] on p "Advanced" at bounding box center [133, 77] width 39 height 12
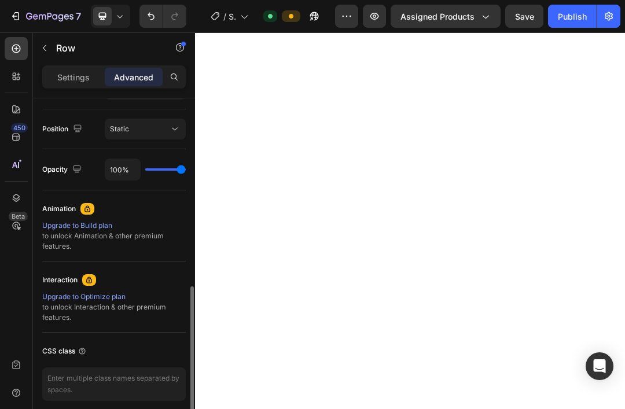
scroll to position [422, 0]
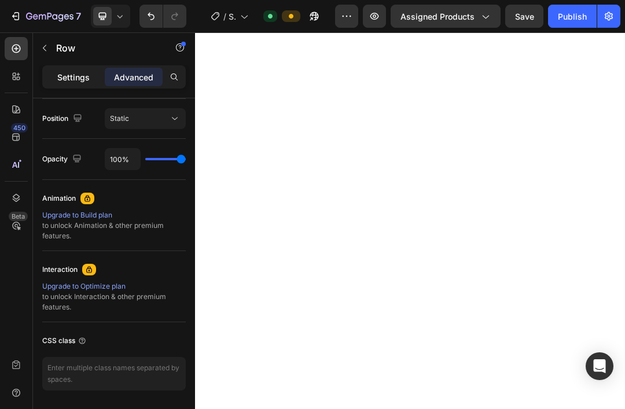
click at [62, 81] on p "Settings" at bounding box center [73, 77] width 32 height 12
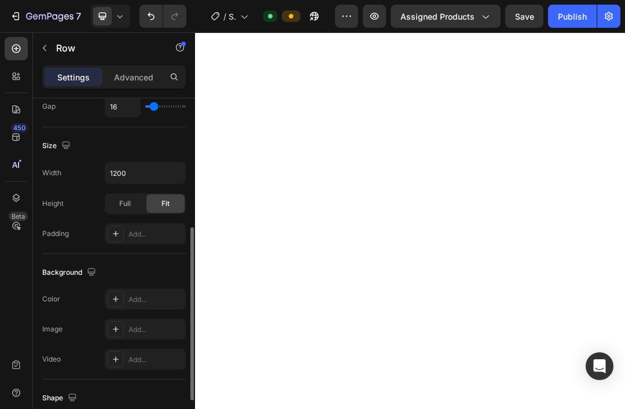
scroll to position [238, 0]
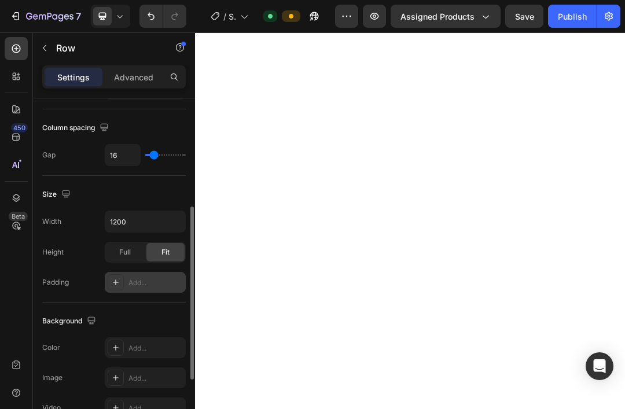
click at [114, 289] on div at bounding box center [116, 282] width 16 height 16
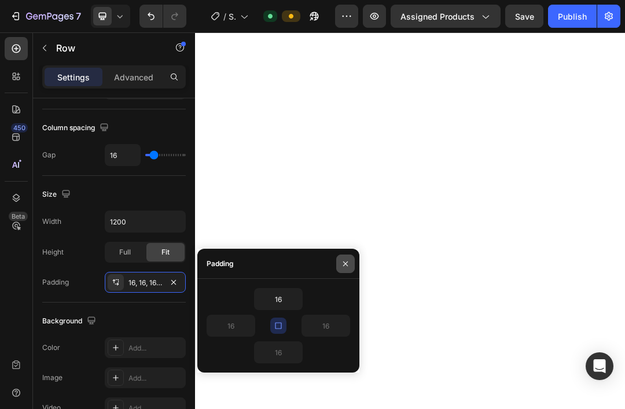
click at [345, 263] on icon "button" at bounding box center [345, 263] width 5 height 5
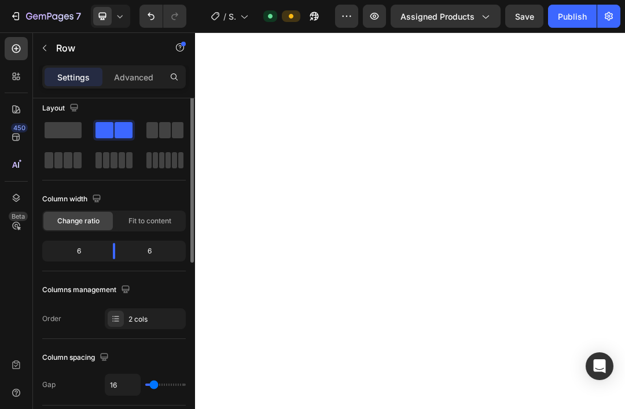
scroll to position [0, 0]
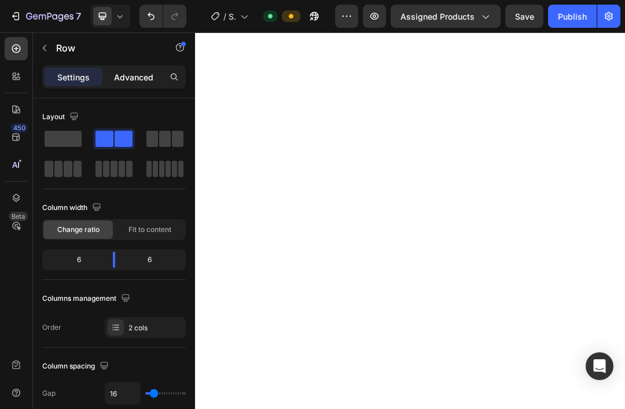
click at [141, 80] on p "Advanced" at bounding box center [133, 77] width 39 height 12
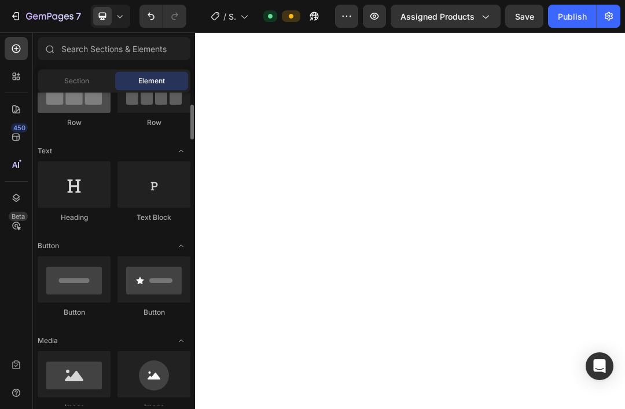
scroll to position [125, 0]
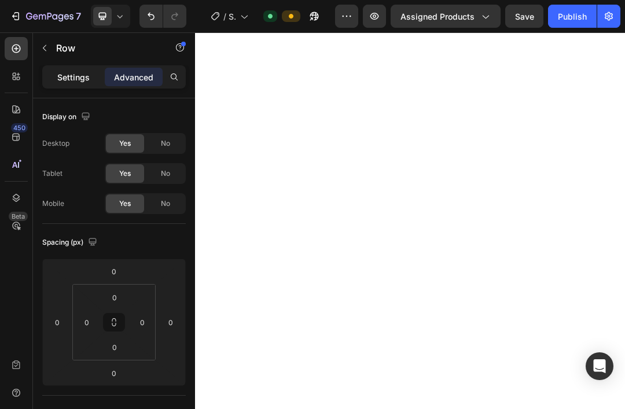
click at [68, 77] on p "Settings" at bounding box center [73, 77] width 32 height 12
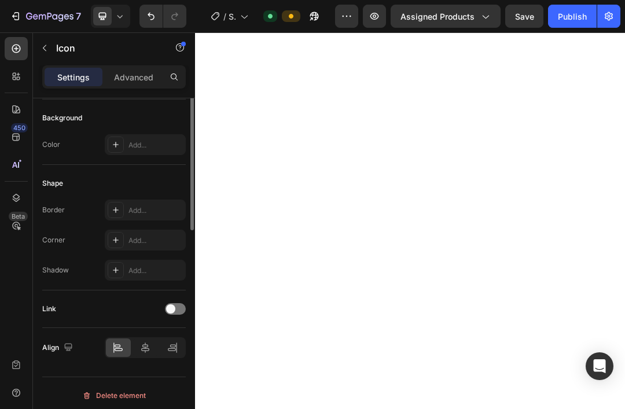
scroll to position [0, 0]
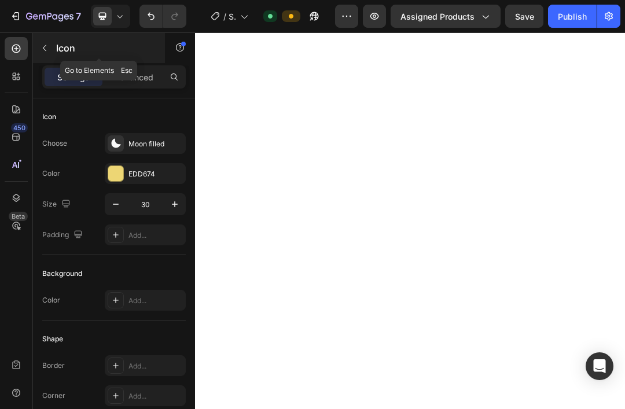
click at [46, 51] on icon "button" at bounding box center [44, 48] width 3 height 6
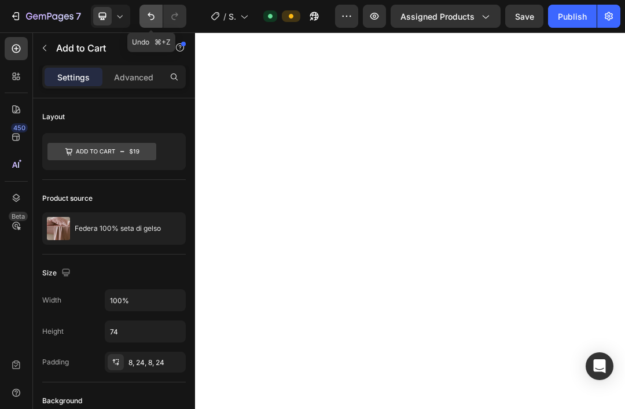
click at [153, 19] on icon "Undo/Redo" at bounding box center [151, 16] width 12 height 12
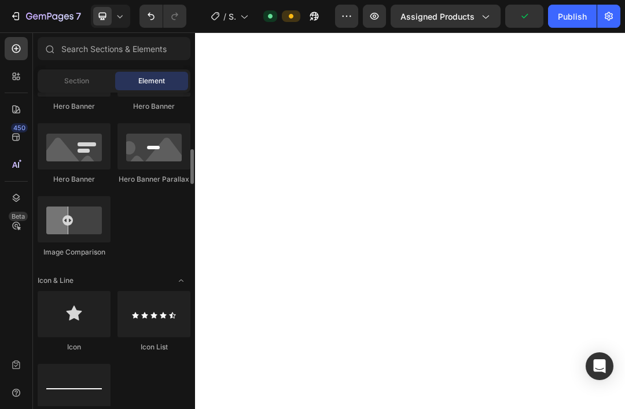
scroll to position [574, 0]
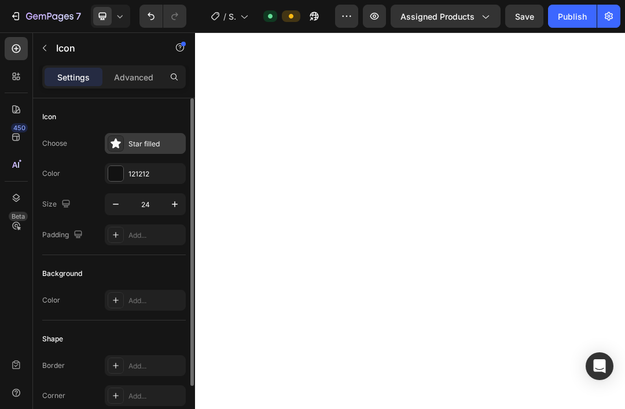
click at [113, 145] on icon at bounding box center [115, 143] width 10 height 10
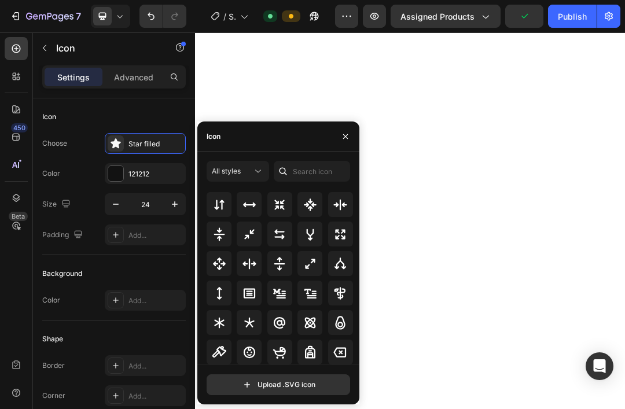
scroll to position [628, 0]
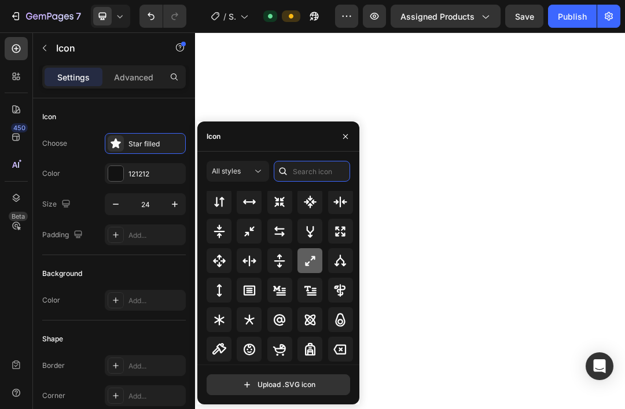
click at [302, 169] on input "text" at bounding box center [312, 171] width 76 height 21
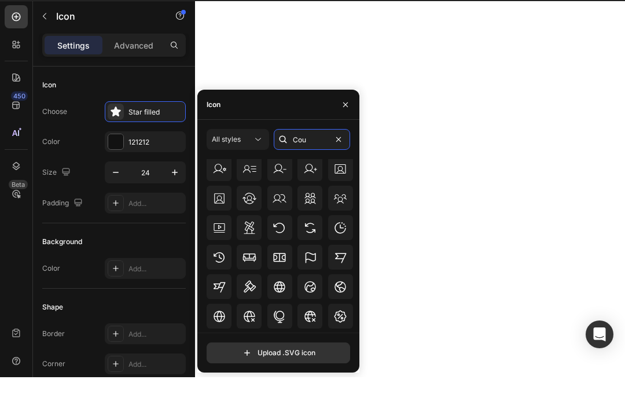
scroll to position [403, 0]
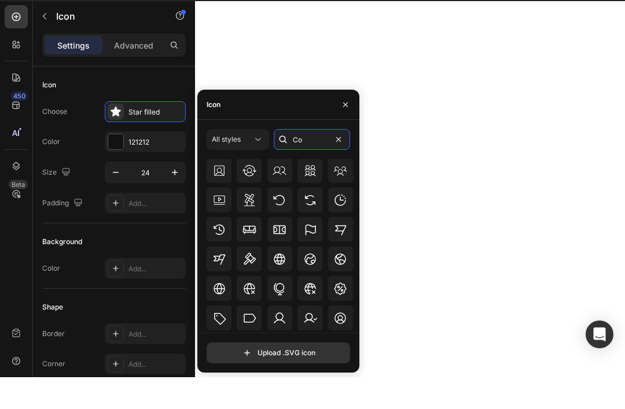
type input "C"
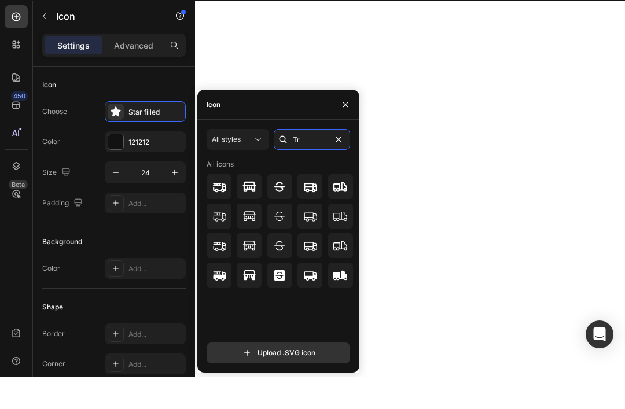
type input "T"
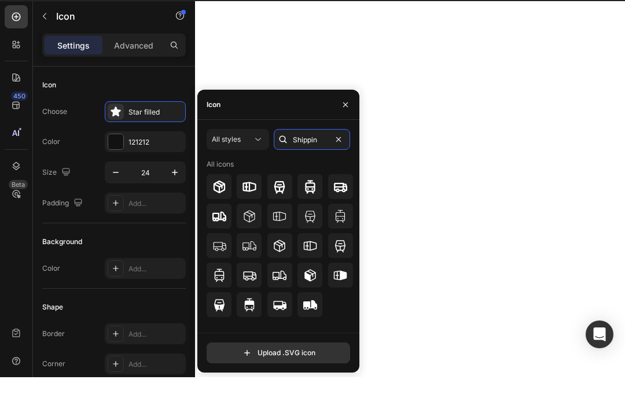
type input "Shipping"
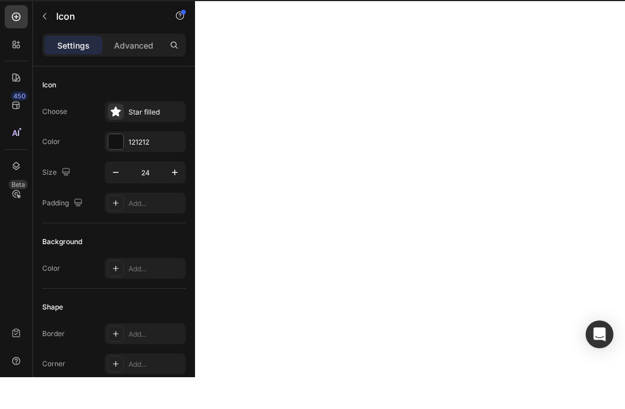
drag, startPoint x: 327, startPoint y: 225, endPoint x: -1, endPoint y: -32, distance: 416.5
click at [0, 0] on html "7 / Shopify Original Product Template Default Preview Assigned Products Save Pu…" at bounding box center [312, 0] width 625 height 0
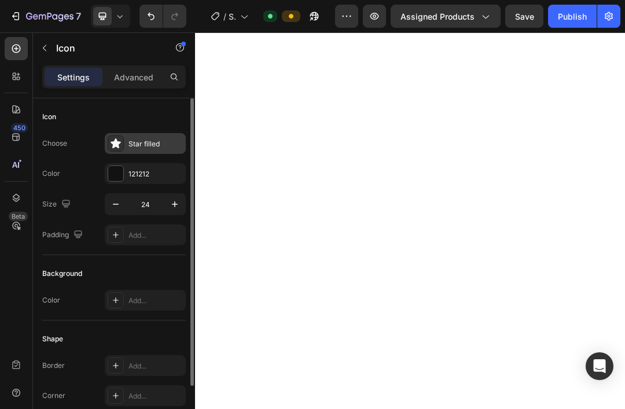
click at [117, 145] on icon at bounding box center [115, 143] width 10 height 10
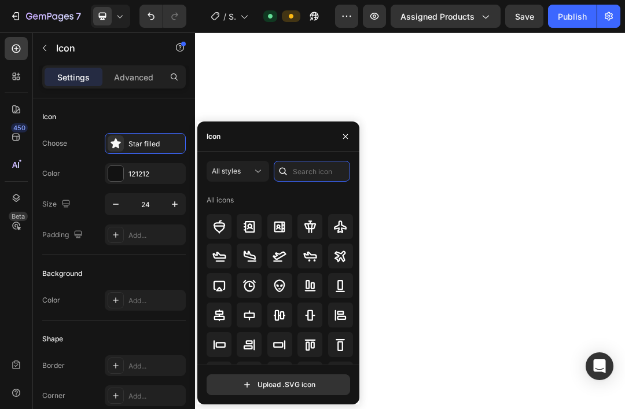
click at [314, 171] on div "All styles All icons" at bounding box center [277, 263] width 143 height 204
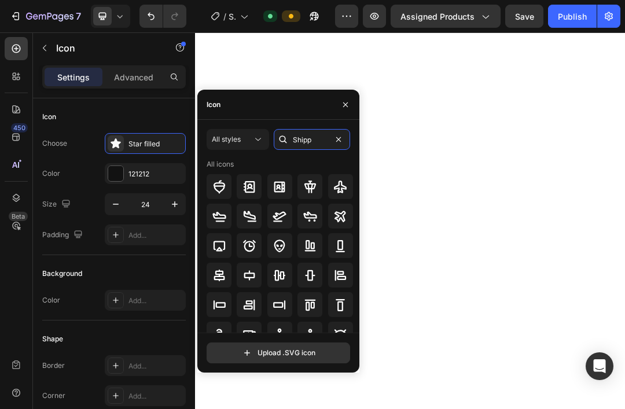
type input "Shippi"
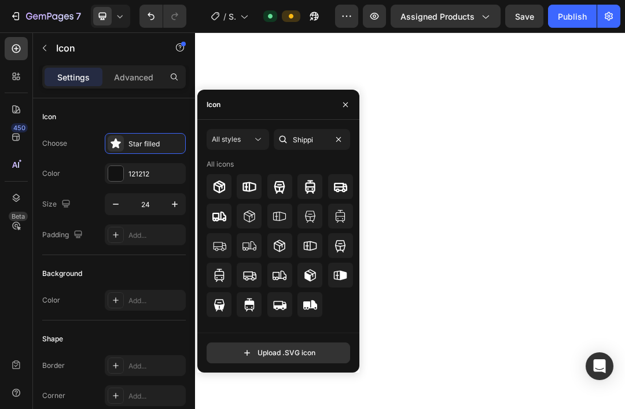
drag, startPoint x: 314, startPoint y: 171, endPoint x: -1, endPoint y: -1, distance: 358.0
click at [0, 0] on html "7 / Shopify Original Product Template Default Preview Assigned Products Save Pu…" at bounding box center [312, 0] width 625 height 0
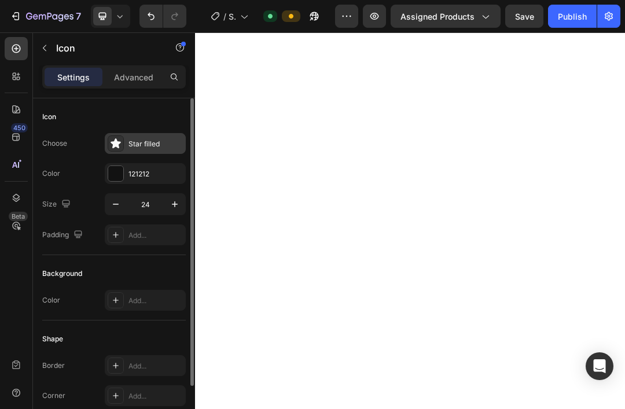
click at [118, 145] on icon at bounding box center [115, 143] width 10 height 10
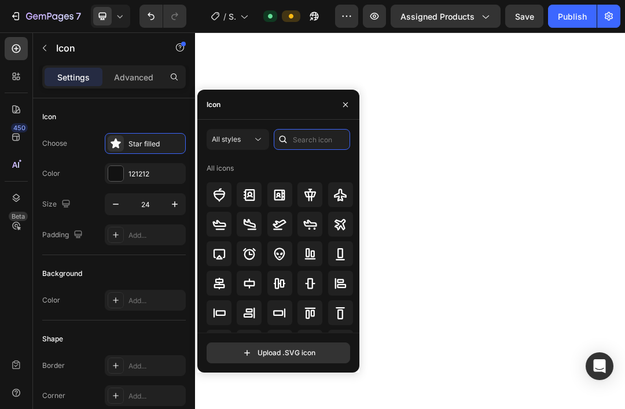
click at [308, 167] on div "All styles All icons" at bounding box center [277, 231] width 143 height 204
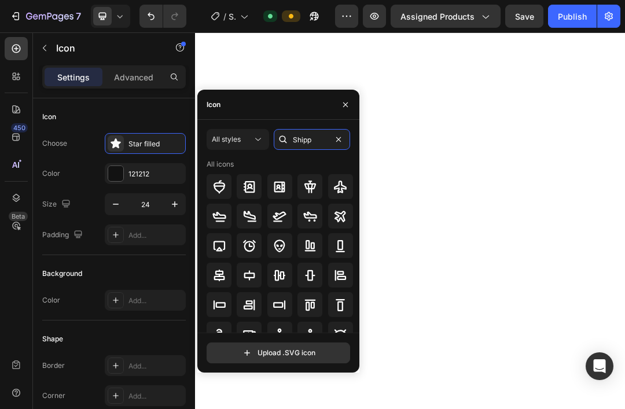
type input "Shippi"
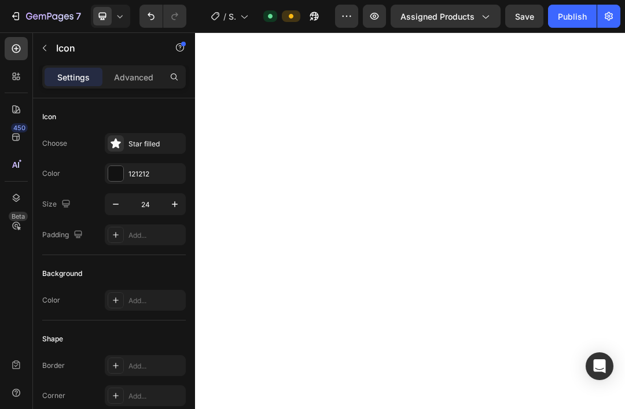
drag, startPoint x: 308, startPoint y: 167, endPoint x: -1, endPoint y: -1, distance: 350.7
click at [0, 0] on html "7 / Shopify Original Product Template Default Preview Assigned Products Save Pu…" at bounding box center [312, 0] width 625 height 0
click at [171, 141] on div "Star filled" at bounding box center [155, 144] width 54 height 10
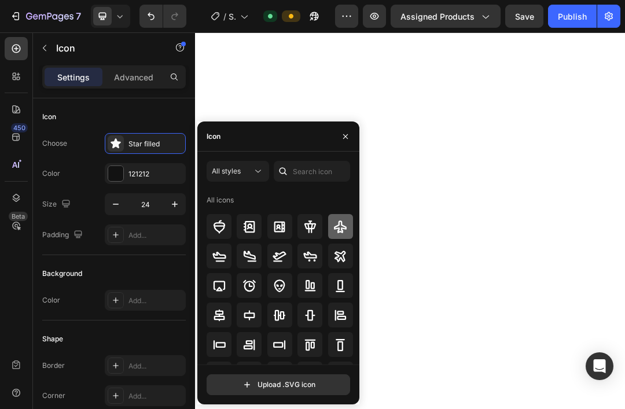
click at [340, 226] on icon at bounding box center [340, 227] width 14 height 14
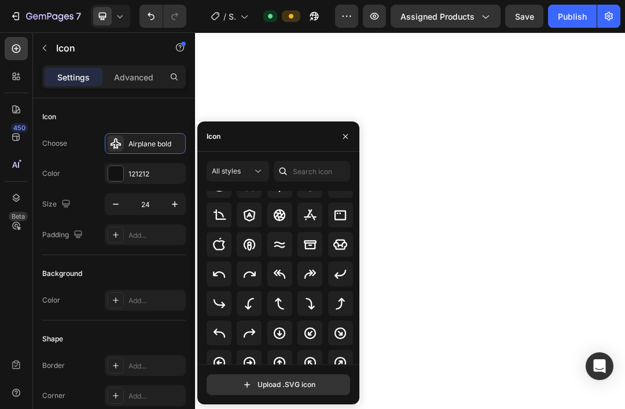
scroll to position [178, 0]
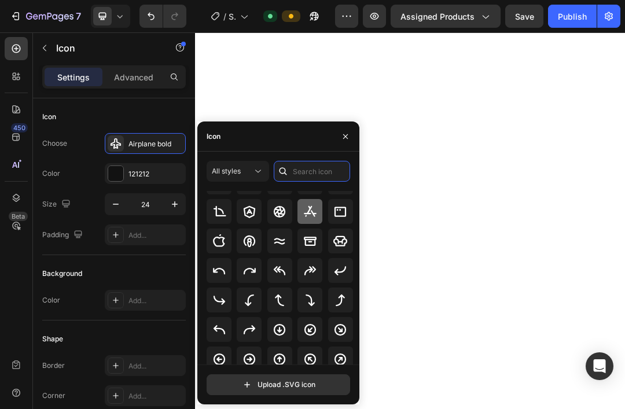
click at [298, 175] on input "text" at bounding box center [312, 171] width 76 height 21
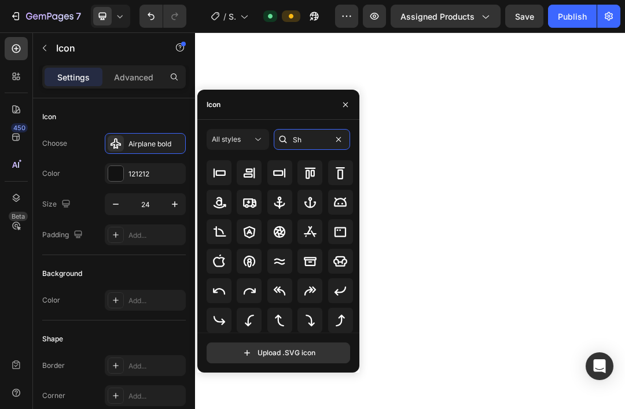
scroll to position [0, 0]
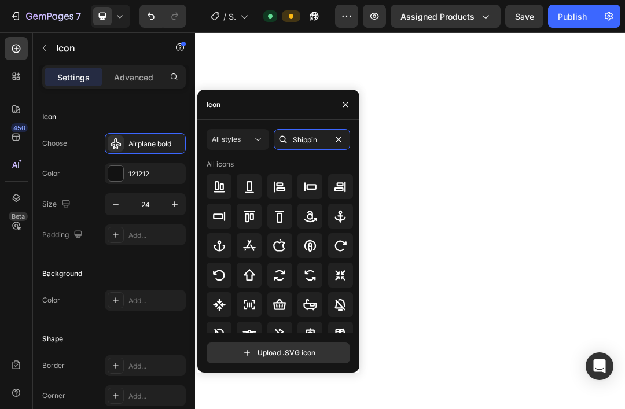
type input "Shipping"
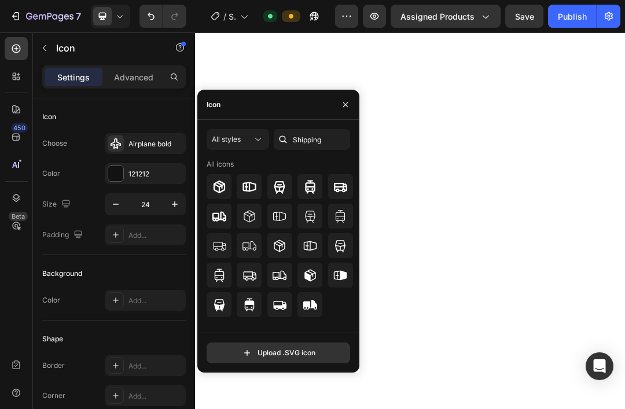
drag, startPoint x: 298, startPoint y: 175, endPoint x: -1, endPoint y: -1, distance: 346.6
click at [0, 0] on html "7 / Shopify Original Product Template Default Preview Assigned Products Save Pu…" at bounding box center [312, 0] width 625 height 0
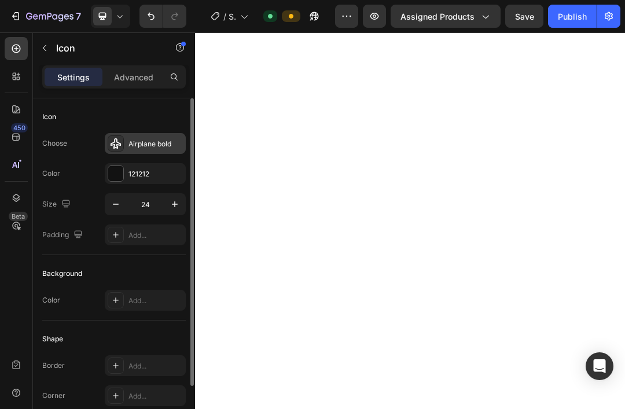
click at [164, 144] on div "Airplane bold" at bounding box center [155, 144] width 54 height 10
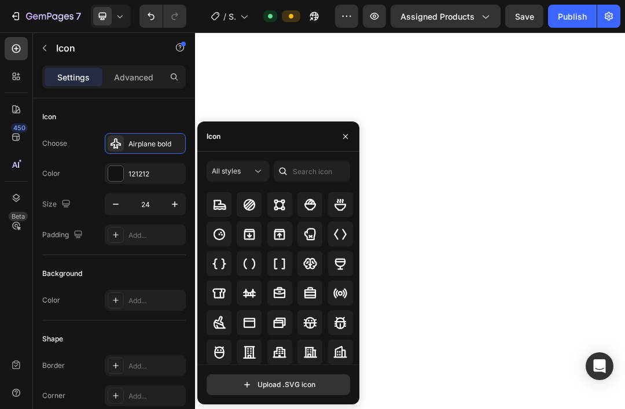
scroll to position [1123, 0]
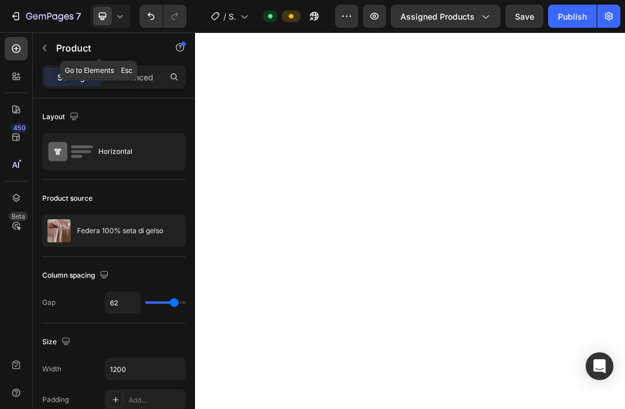
click at [49, 50] on icon "button" at bounding box center [44, 47] width 9 height 9
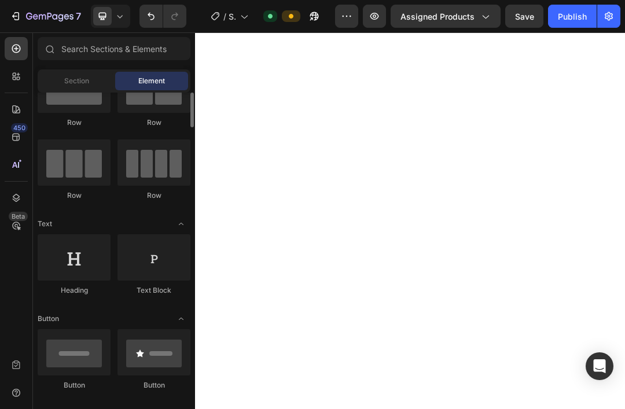
scroll to position [6, 0]
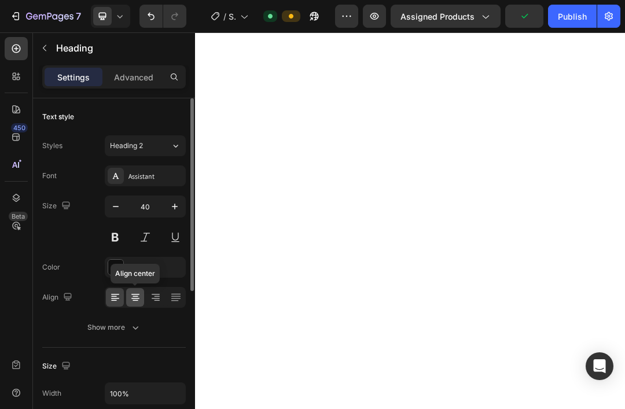
click at [138, 301] on icon at bounding box center [136, 298] width 12 height 12
drag, startPoint x: 130, startPoint y: 297, endPoint x: 143, endPoint y: 304, distance: 15.8
click at [130, 297] on icon at bounding box center [136, 298] width 12 height 12
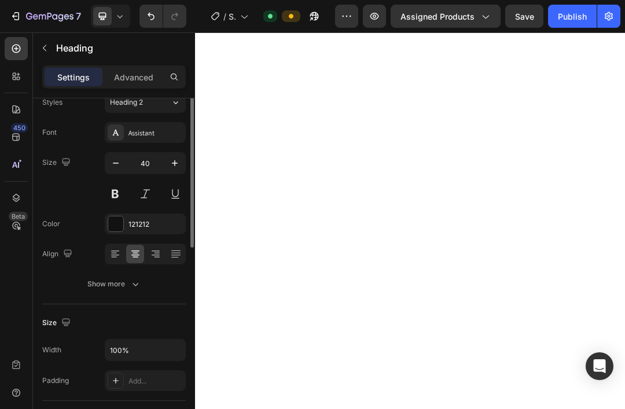
scroll to position [0, 0]
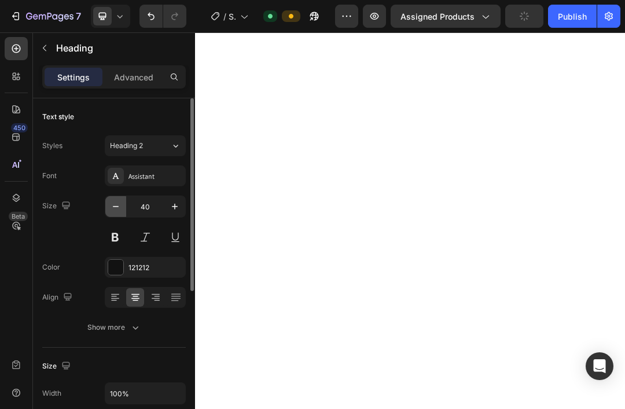
click at [116, 207] on icon "button" at bounding box center [116, 207] width 12 height 12
click at [115, 206] on icon "button" at bounding box center [116, 207] width 12 height 12
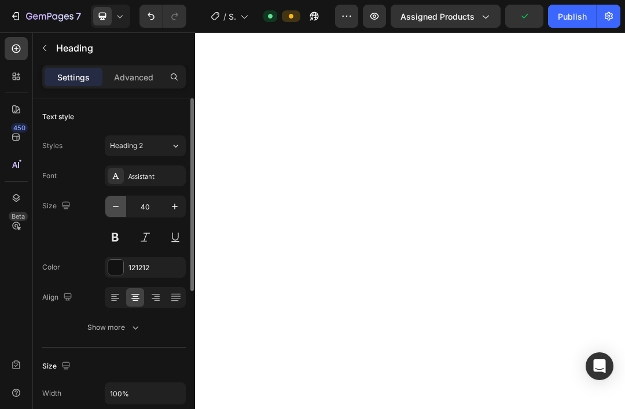
click at [115, 206] on icon "button" at bounding box center [116, 207] width 12 height 12
click at [119, 209] on icon "button" at bounding box center [116, 207] width 12 height 12
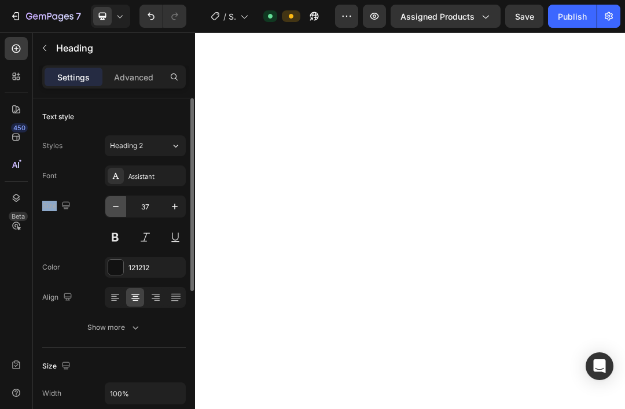
click at [119, 209] on icon "button" at bounding box center [116, 207] width 12 height 12
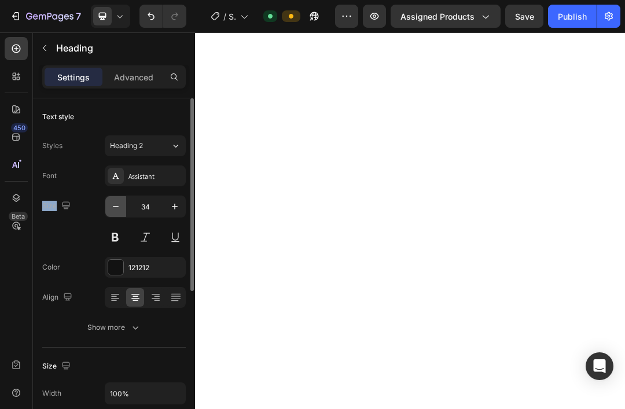
click at [119, 209] on icon "button" at bounding box center [116, 207] width 12 height 12
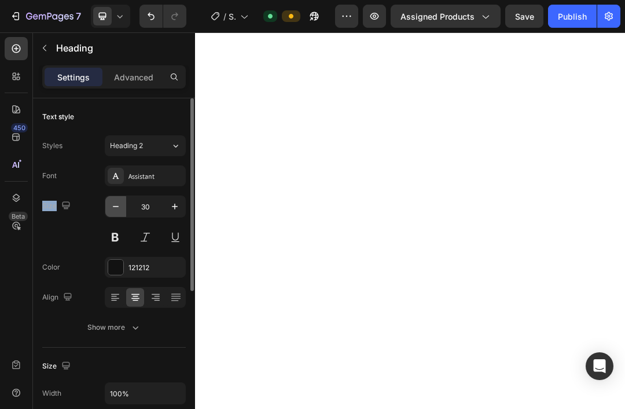
click at [119, 209] on icon "button" at bounding box center [116, 207] width 12 height 12
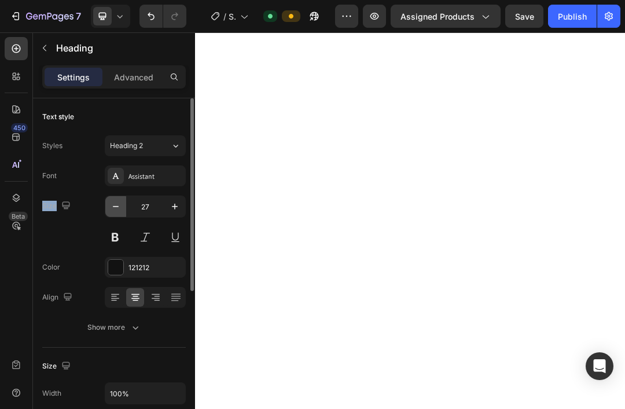
click at [119, 209] on icon "button" at bounding box center [116, 207] width 12 height 12
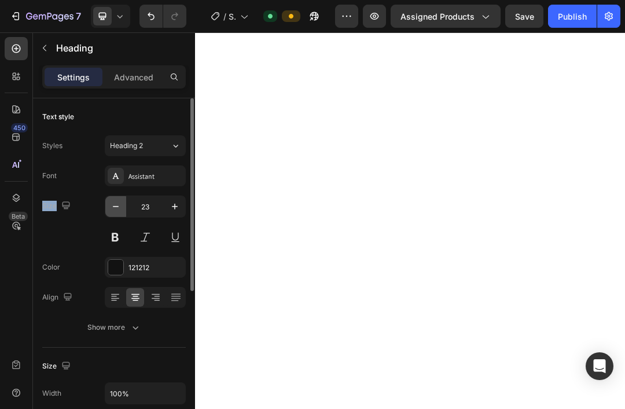
click at [119, 209] on icon "button" at bounding box center [116, 207] width 12 height 12
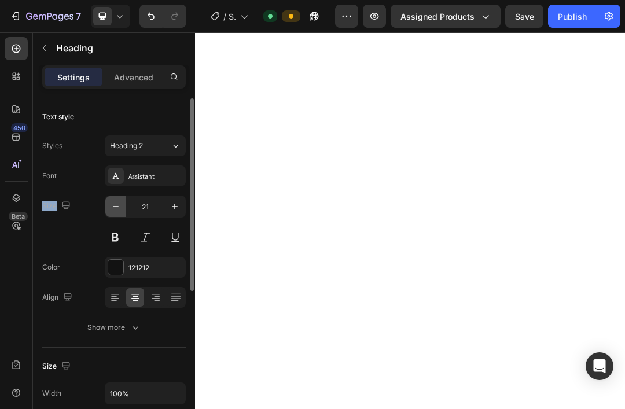
click at [119, 209] on icon "button" at bounding box center [116, 207] width 12 height 12
click at [119, 208] on icon "button" at bounding box center [116, 207] width 12 height 12
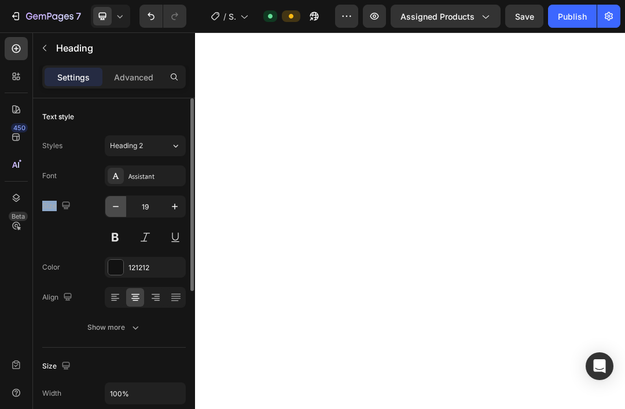
click at [119, 208] on icon "button" at bounding box center [116, 207] width 12 height 12
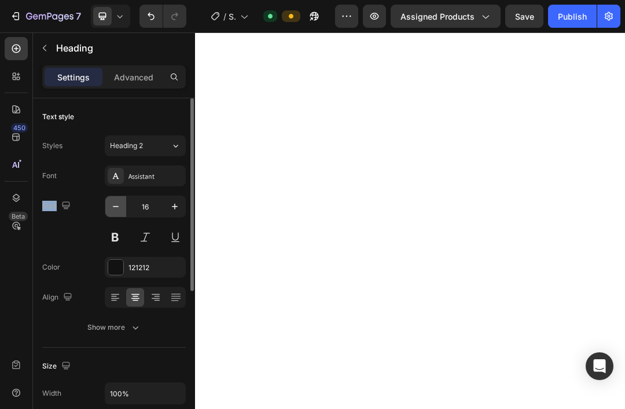
type input "15"
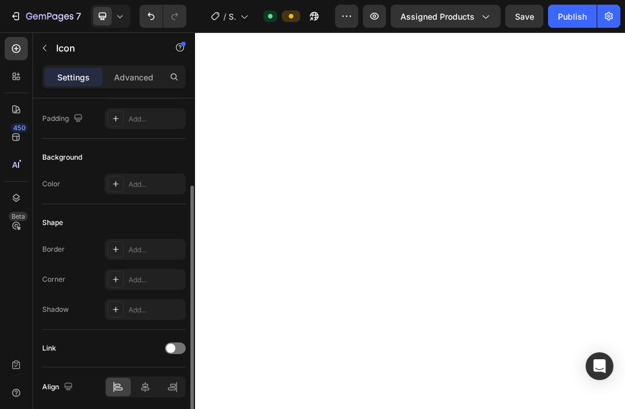
scroll to position [123, 0]
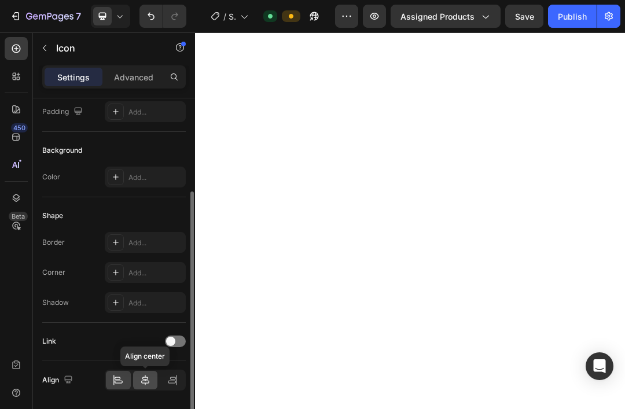
click at [139, 379] on icon at bounding box center [145, 380] width 12 height 12
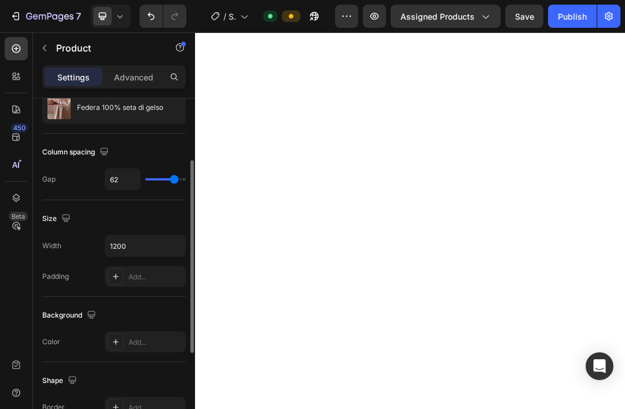
scroll to position [0, 0]
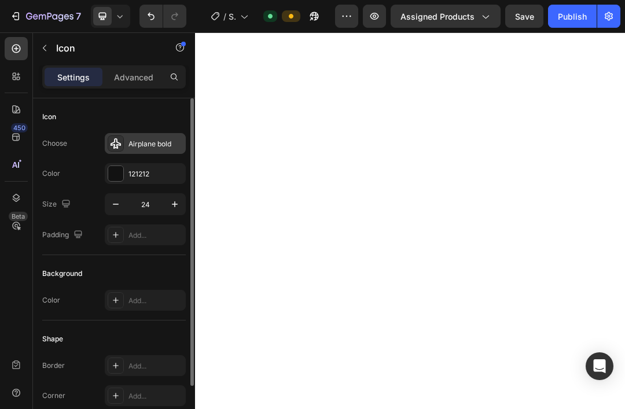
click at [120, 143] on icon at bounding box center [115, 143] width 10 height 10
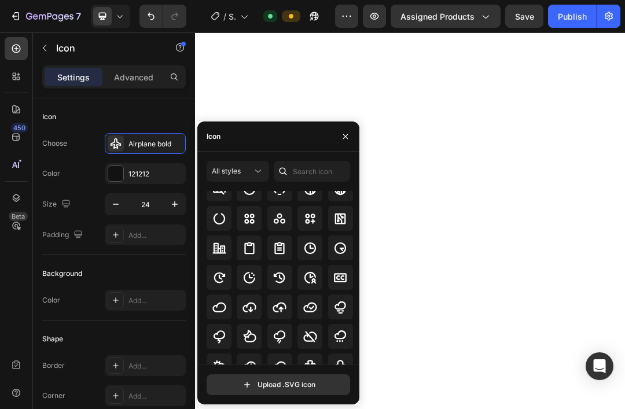
scroll to position [1861, 0]
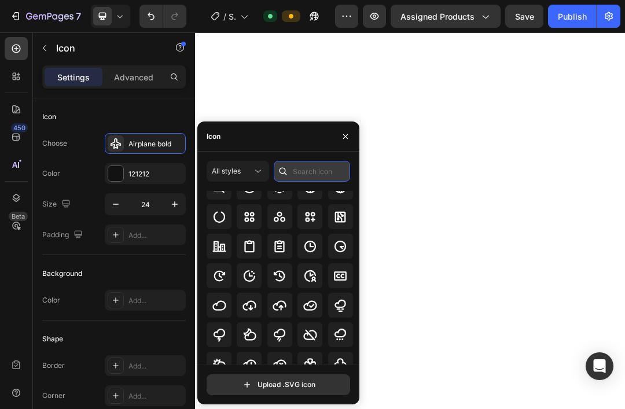
click at [315, 171] on input "text" at bounding box center [312, 171] width 76 height 21
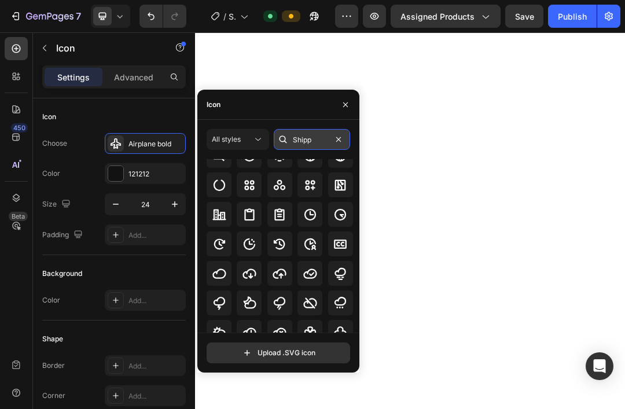
type input "Shippi"
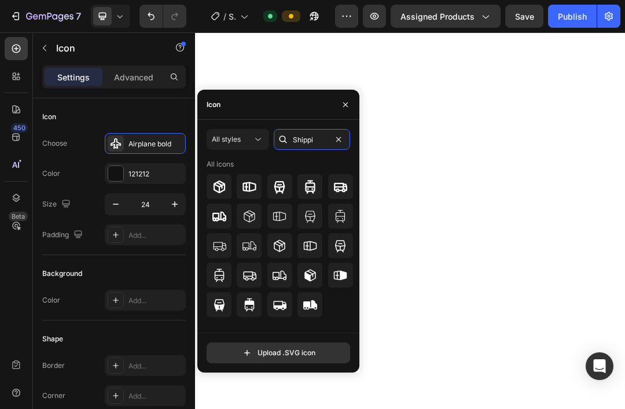
scroll to position [0, 0]
drag, startPoint x: 316, startPoint y: 171, endPoint x: -1, endPoint y: -1, distance: 359.8
click at [0, 0] on html "7 / Shopify Original Product Template Default Preview Assigned Products Save Pu…" at bounding box center [312, 0] width 625 height 0
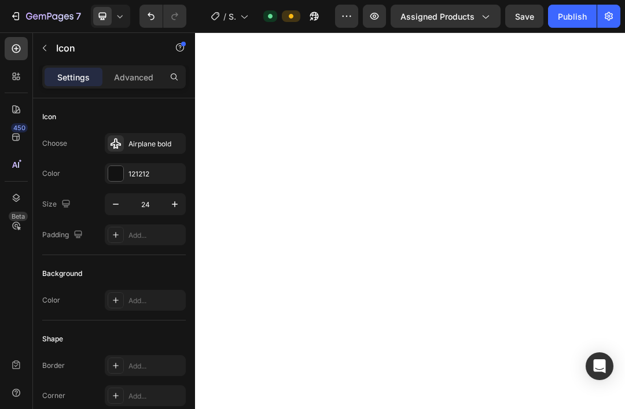
click at [0, 0] on html "7 / Shopify Original Product Template Default Preview Assigned Products Save Pu…" at bounding box center [312, 0] width 625 height 0
click at [114, 144] on icon at bounding box center [116, 144] width 12 height 12
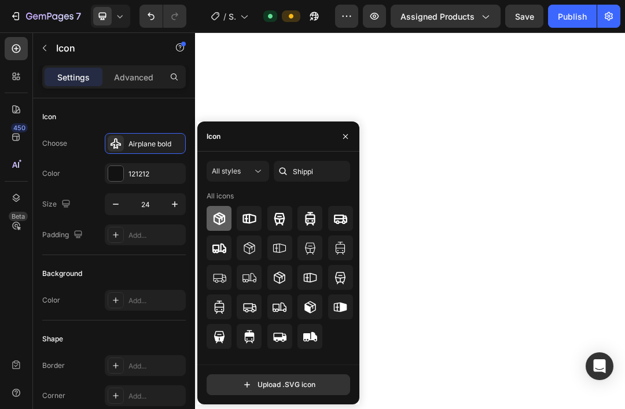
click at [224, 218] on icon at bounding box center [219, 218] width 12 height 13
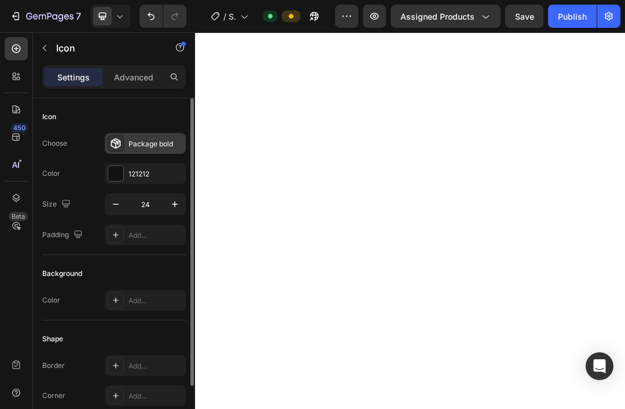
click at [116, 145] on icon at bounding box center [116, 144] width 12 height 12
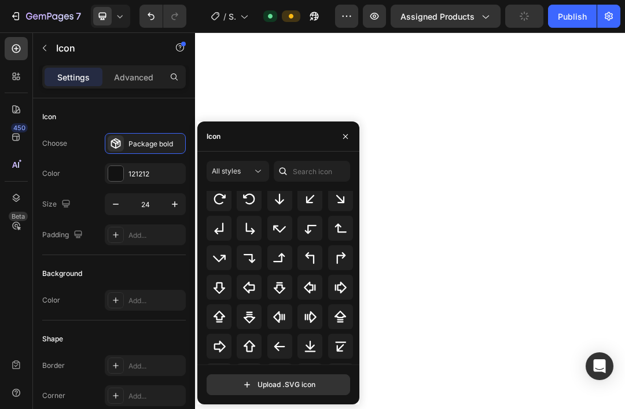
scroll to position [401, 0]
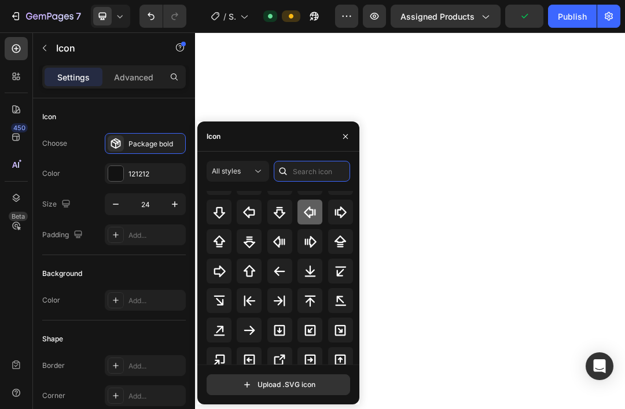
click at [305, 176] on input "text" at bounding box center [312, 171] width 76 height 21
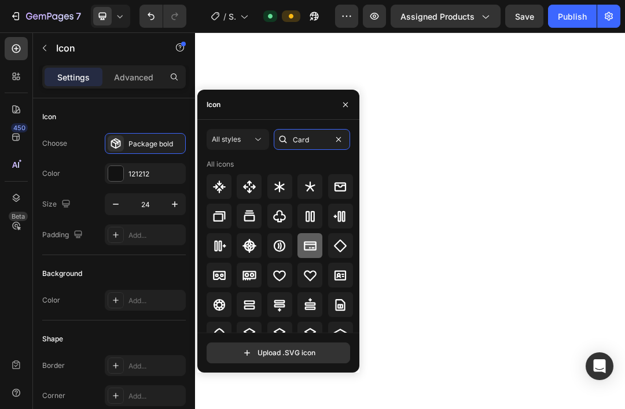
scroll to position [0, 0]
type input "Card"
click at [341, 186] on icon at bounding box center [340, 187] width 14 height 14
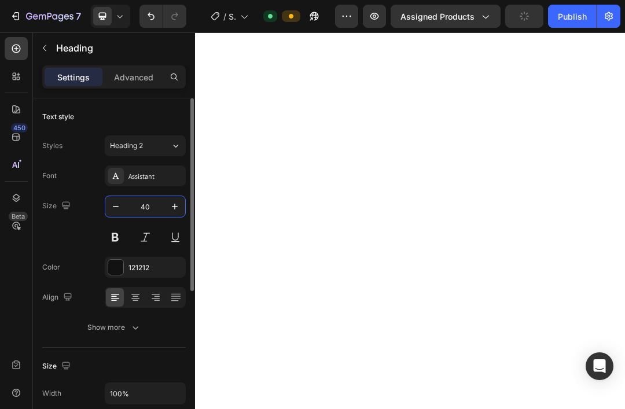
click at [151, 201] on input "40" at bounding box center [145, 206] width 38 height 21
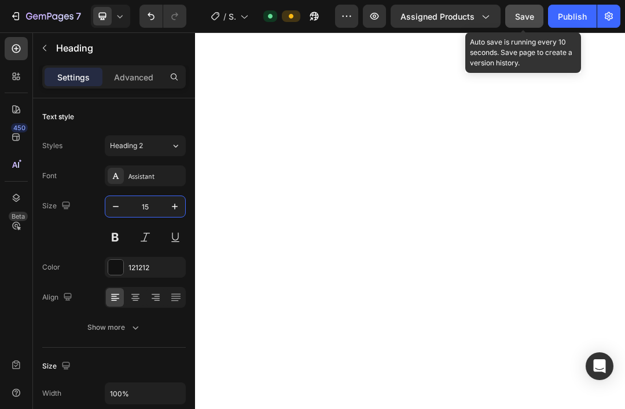
type input "15"
click at [533, 16] on span "Save" at bounding box center [524, 17] width 19 height 10
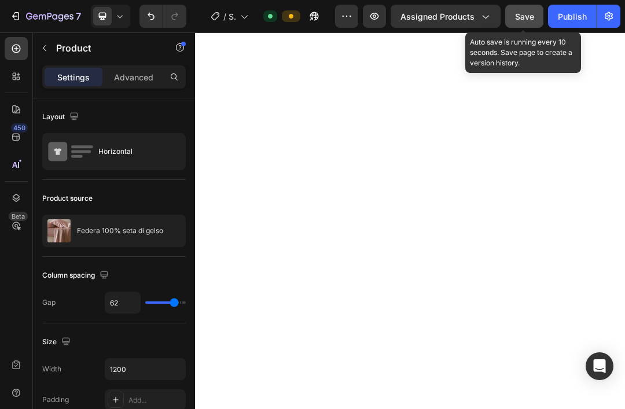
click at [526, 20] on span "Save" at bounding box center [524, 17] width 19 height 10
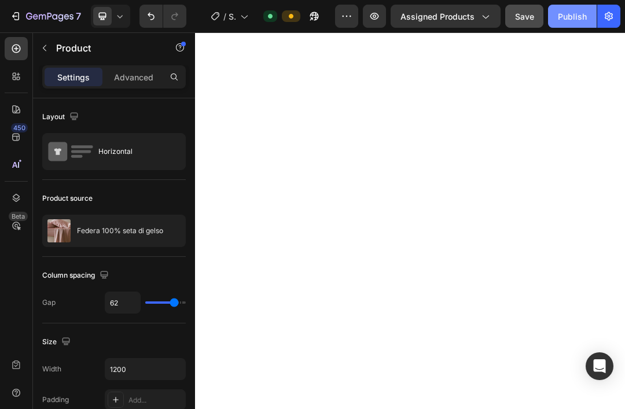
click at [582, 6] on button "Publish" at bounding box center [572, 16] width 49 height 23
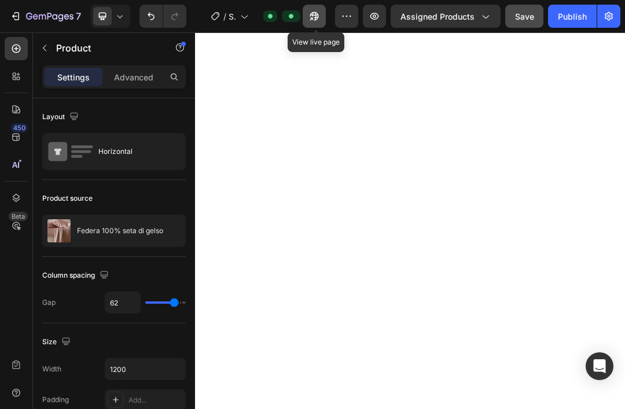
click at [318, 19] on icon "button" at bounding box center [314, 16] width 12 height 12
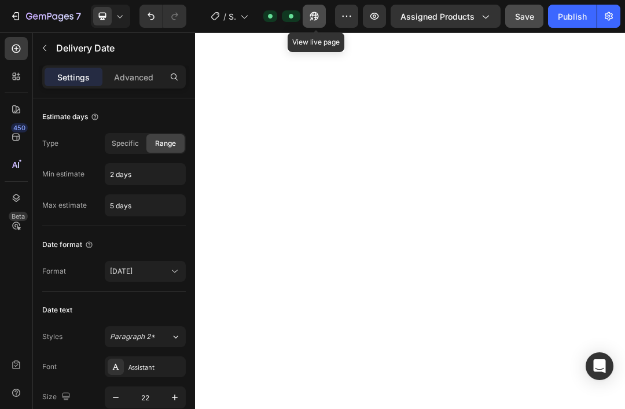
click at [318, 16] on icon "button" at bounding box center [314, 16] width 12 height 12
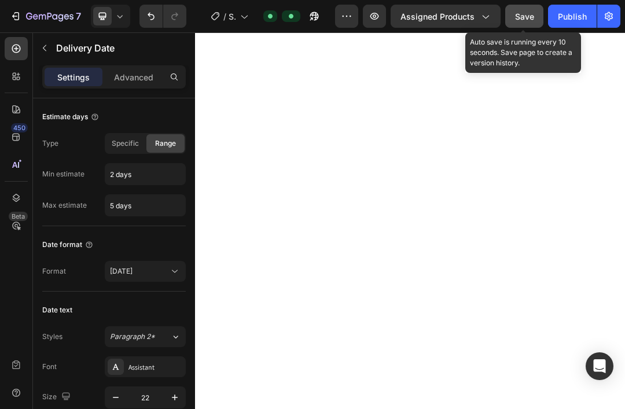
click at [522, 16] on span "Save" at bounding box center [524, 17] width 19 height 10
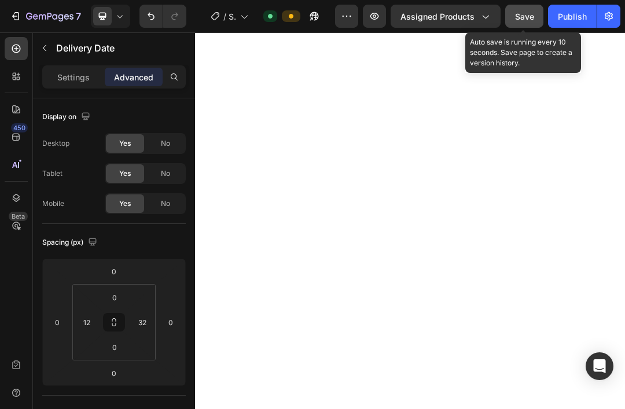
click at [519, 17] on span "Save" at bounding box center [524, 17] width 19 height 10
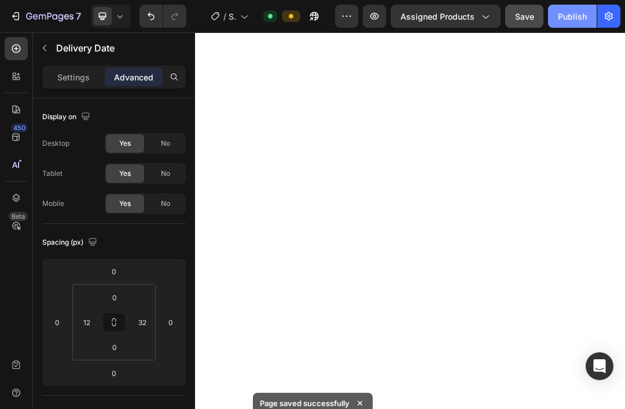
click at [574, 20] on div "Publish" at bounding box center [572, 16] width 29 height 12
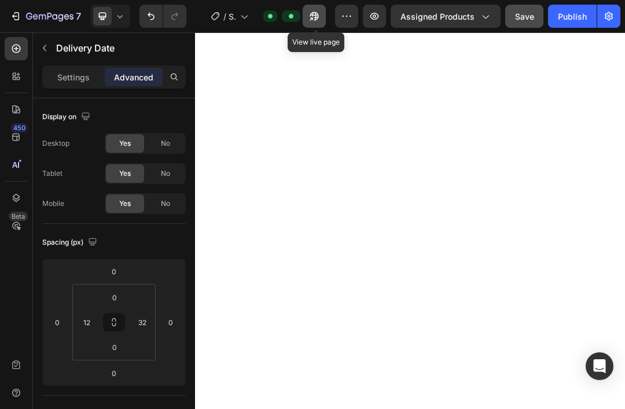
click at [311, 18] on icon "button" at bounding box center [314, 16] width 12 height 12
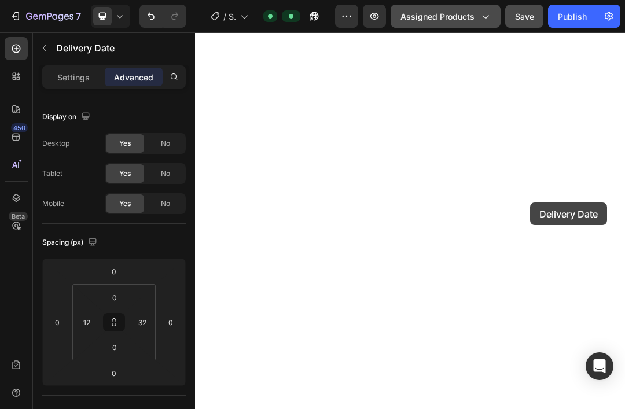
type input "26"
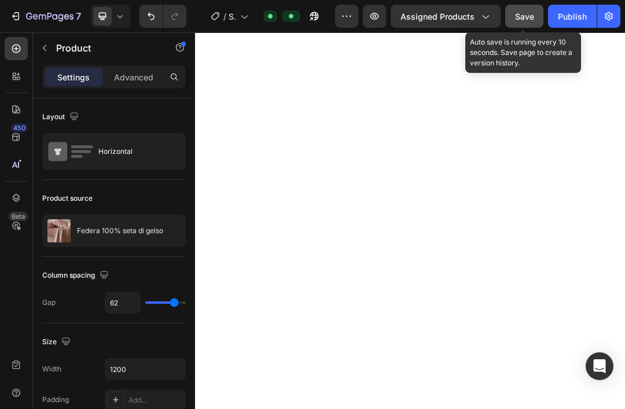
click at [526, 20] on span "Save" at bounding box center [524, 17] width 19 height 10
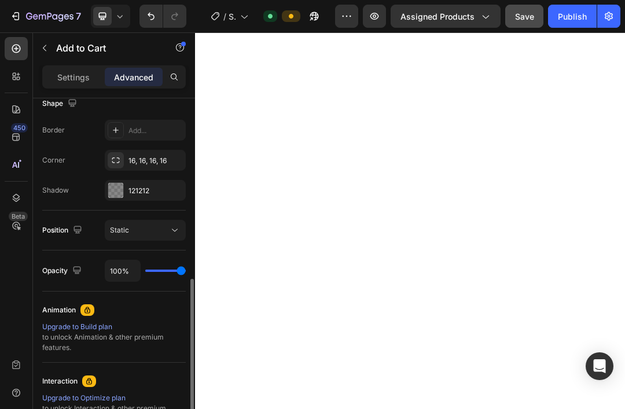
scroll to position [290, 0]
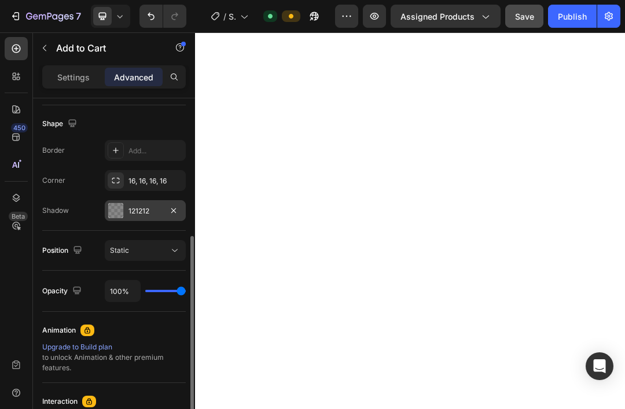
drag, startPoint x: 125, startPoint y: 209, endPoint x: 119, endPoint y: 211, distance: 6.8
click at [125, 209] on div "121212" at bounding box center [145, 210] width 81 height 21
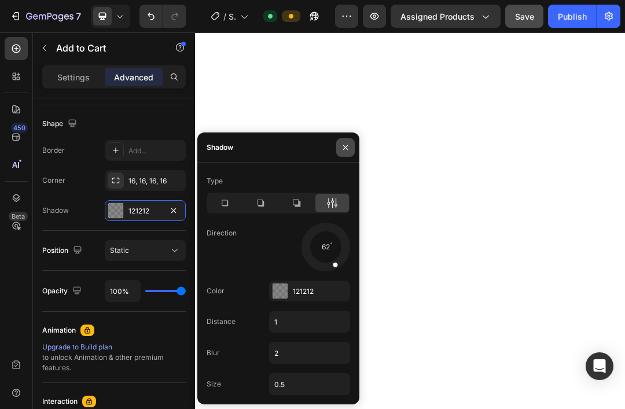
click at [344, 146] on icon "button" at bounding box center [345, 147] width 9 height 9
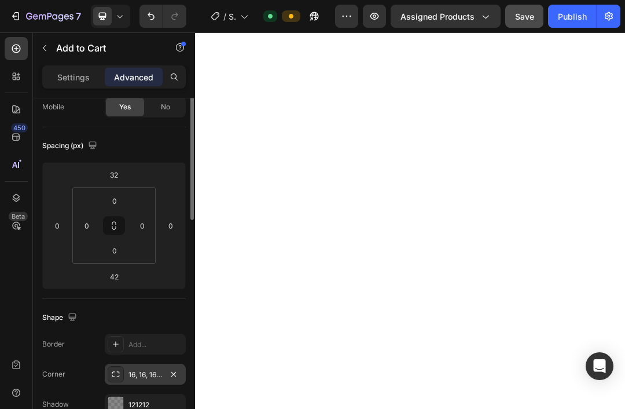
scroll to position [0, 0]
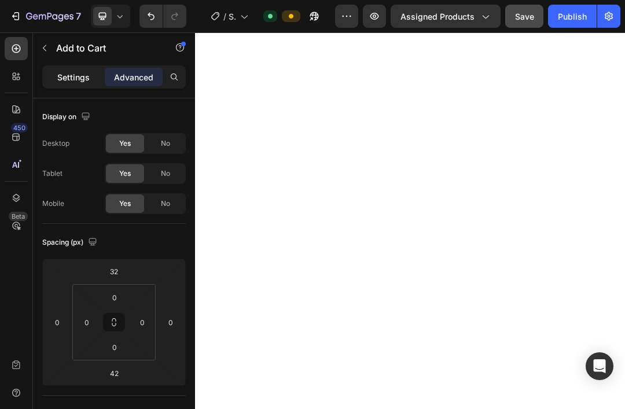
click at [84, 81] on p "Settings" at bounding box center [73, 77] width 32 height 12
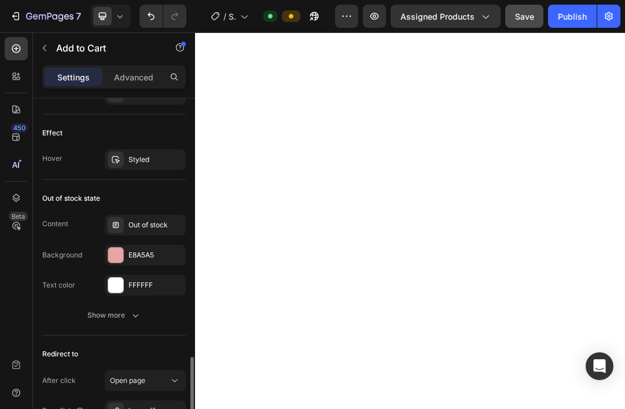
scroll to position [1121, 0]
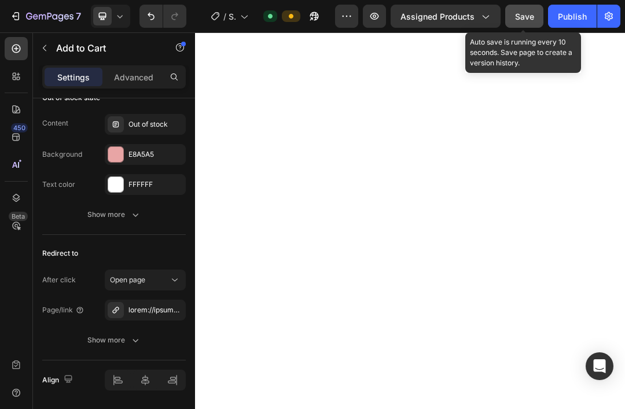
click at [528, 19] on span "Save" at bounding box center [524, 17] width 19 height 10
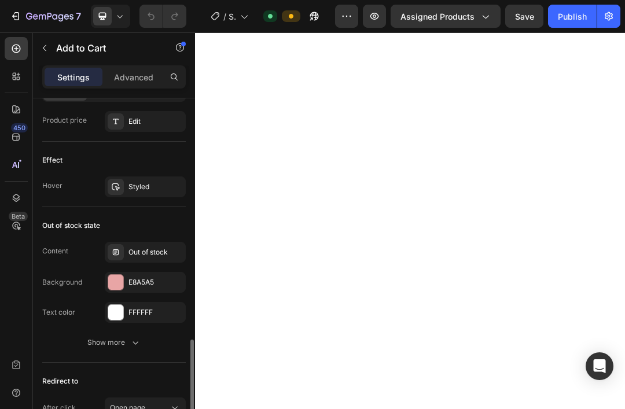
scroll to position [1020, 0]
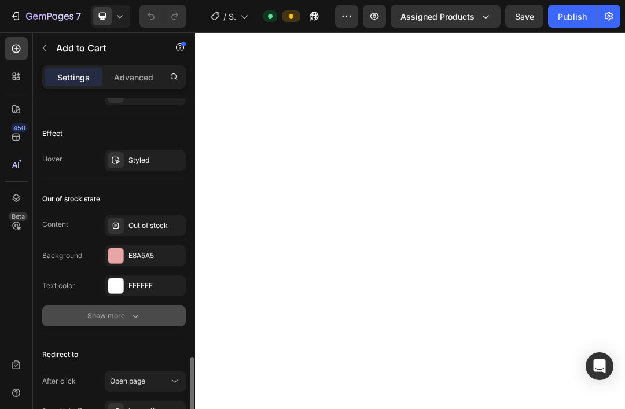
click at [121, 319] on div "Show more" at bounding box center [114, 316] width 54 height 12
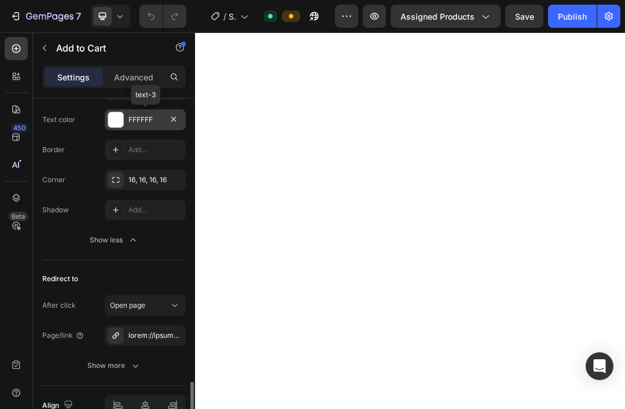
scroll to position [1211, 0]
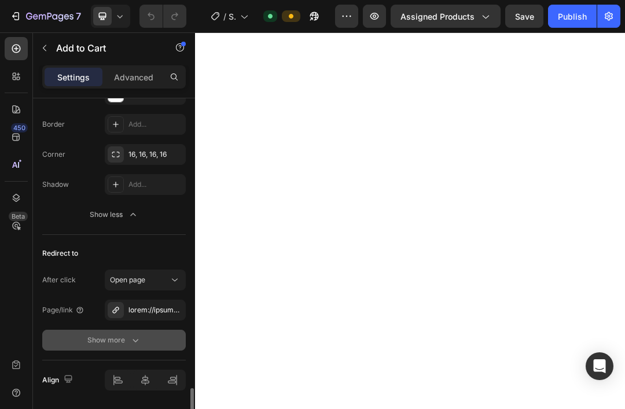
click at [130, 340] on icon "button" at bounding box center [136, 340] width 12 height 12
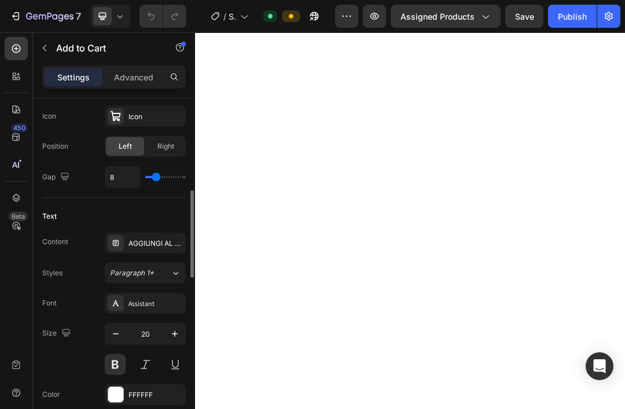
scroll to position [533, 0]
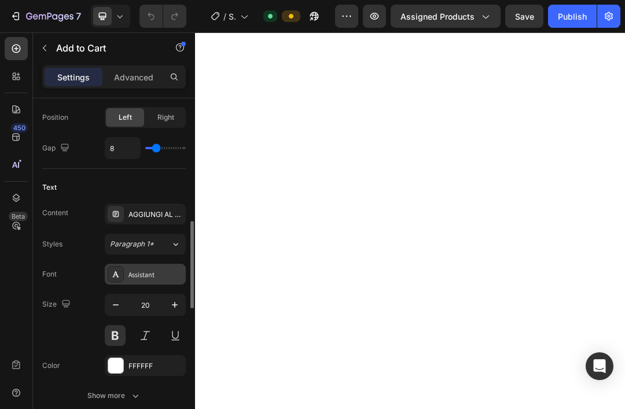
click at [144, 277] on div "Assistant" at bounding box center [155, 275] width 54 height 10
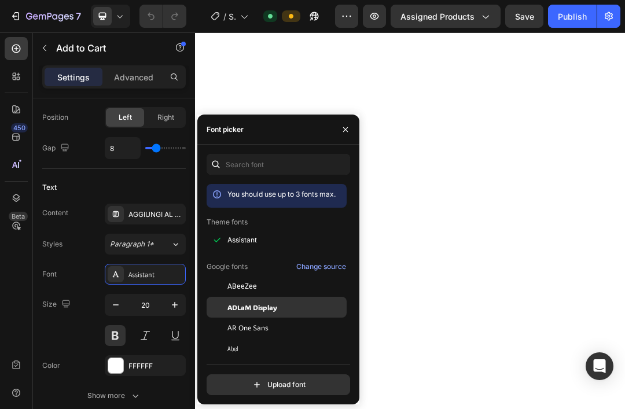
click at [261, 309] on span "ADLaM Display" at bounding box center [252, 307] width 50 height 10
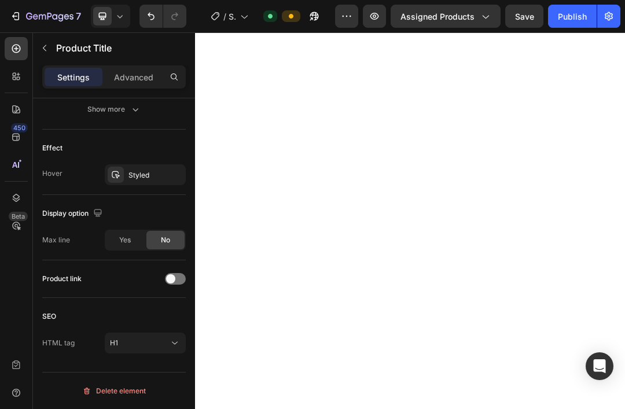
scroll to position [0, 0]
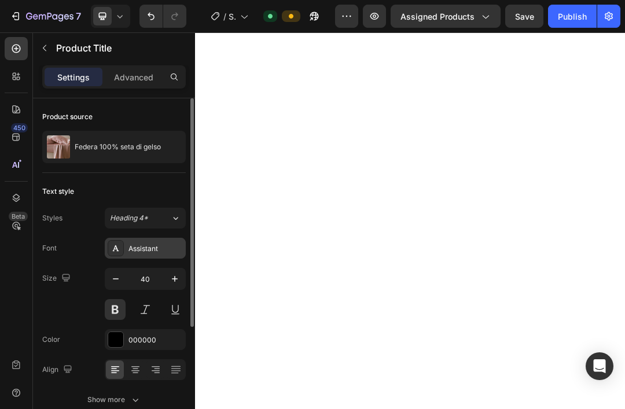
click at [143, 253] on div "Assistant" at bounding box center [155, 249] width 54 height 10
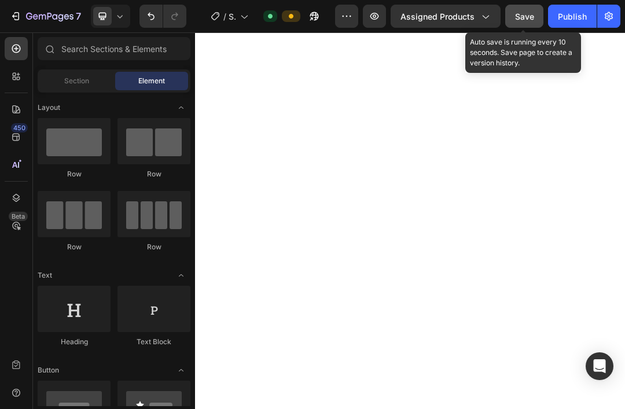
click at [529, 14] on span "Save" at bounding box center [524, 17] width 19 height 10
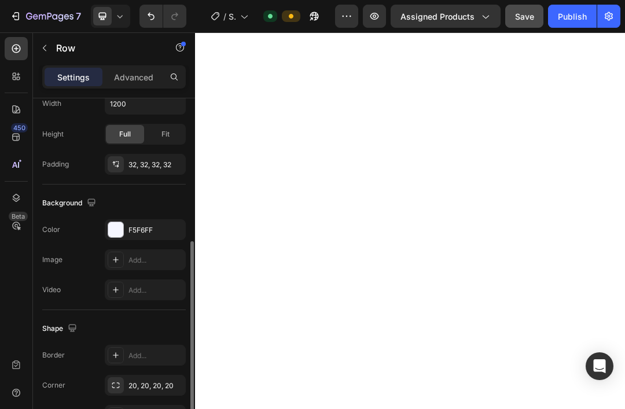
scroll to position [311, 0]
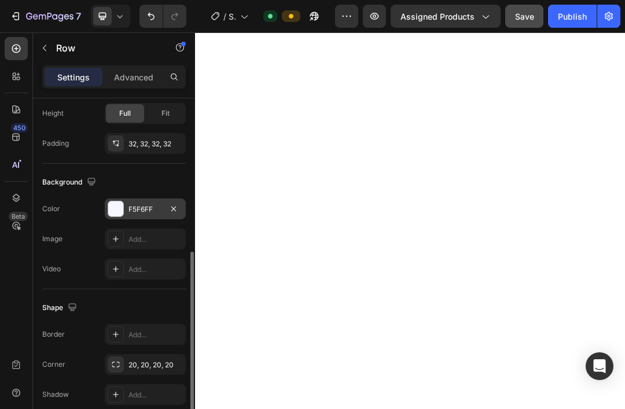
click at [116, 211] on div at bounding box center [115, 208] width 15 height 15
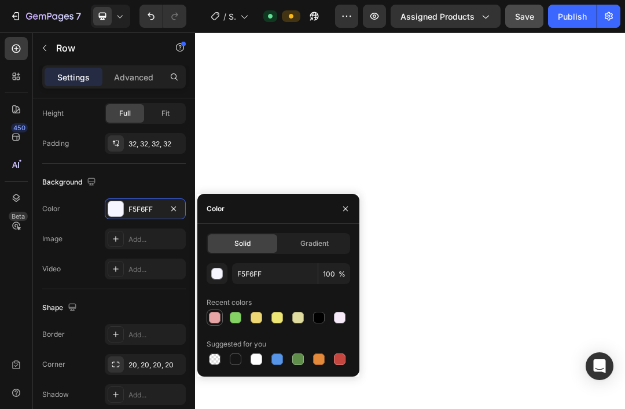
click at [216, 318] on div at bounding box center [215, 318] width 12 height 12
type input "E8A5A5"
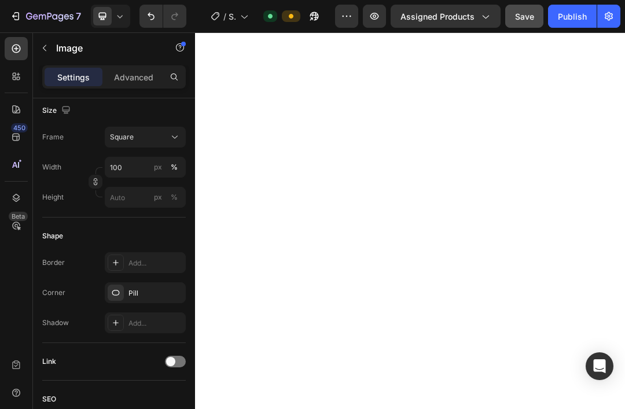
scroll to position [0, 0]
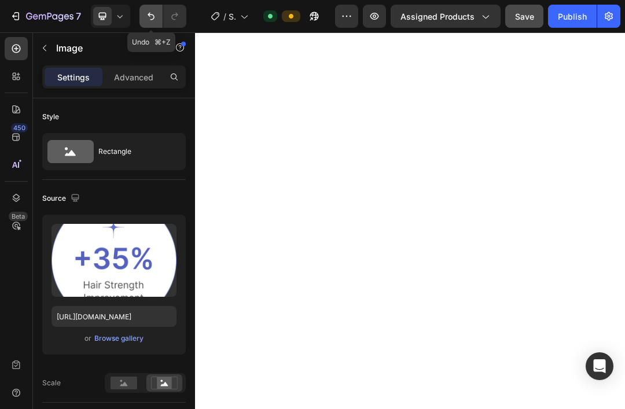
click at [151, 14] on icon "Undo/Redo" at bounding box center [151, 16] width 12 height 12
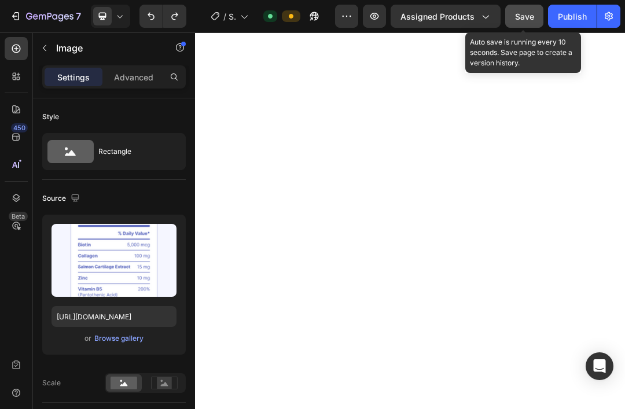
click at [534, 17] on button "Save" at bounding box center [524, 16] width 38 height 23
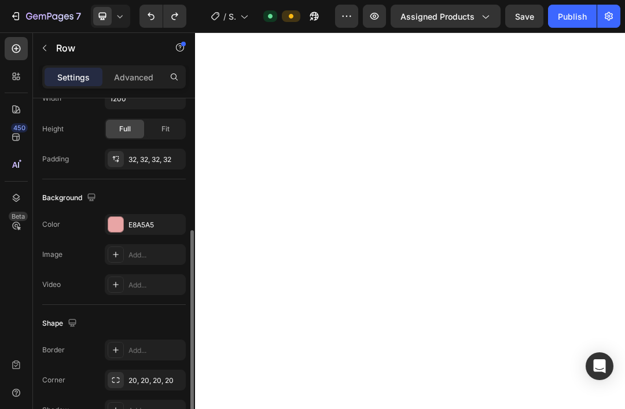
scroll to position [295, 0]
click at [107, 226] on div "E8A5A5" at bounding box center [145, 224] width 81 height 21
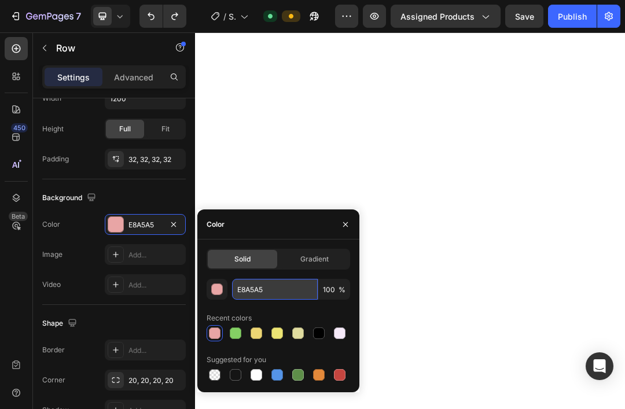
click at [275, 286] on input "E8A5A5" at bounding box center [275, 289] width 86 height 21
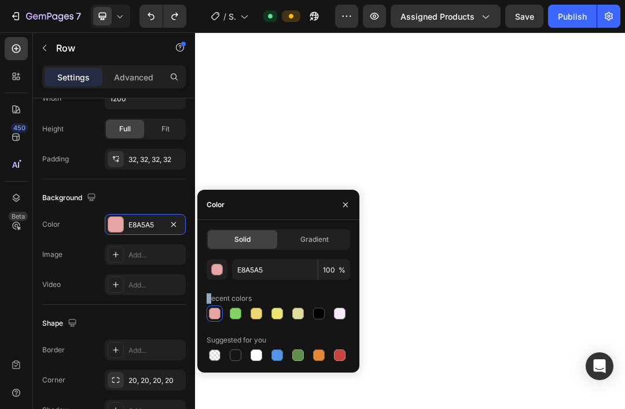
drag, startPoint x: 272, startPoint y: 289, endPoint x: 238, endPoint y: 290, distance: 34.7
click at [238, 290] on div "Recent colors" at bounding box center [277, 298] width 143 height 19
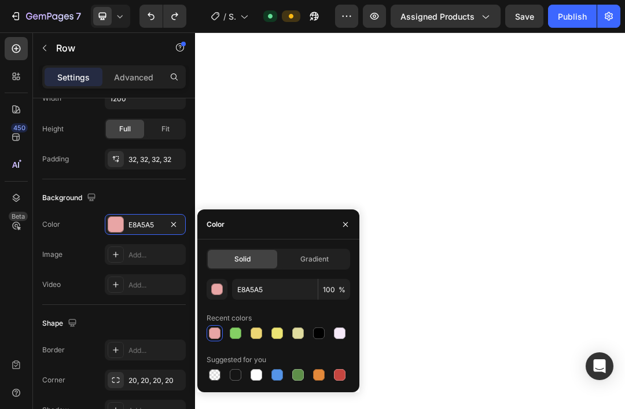
click at [266, 271] on div "Solid Gradient E8A5A5 100 % Recent colors Suggested for you" at bounding box center [277, 316] width 143 height 134
click at [270, 283] on input "E8A5A5" at bounding box center [275, 289] width 86 height 21
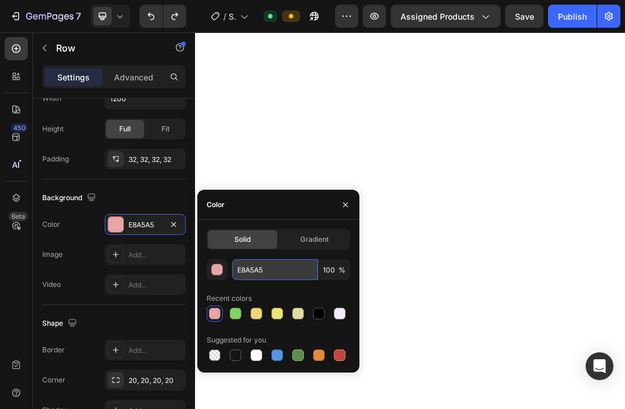
paste input "#BB847D"
type input "#BB847D"
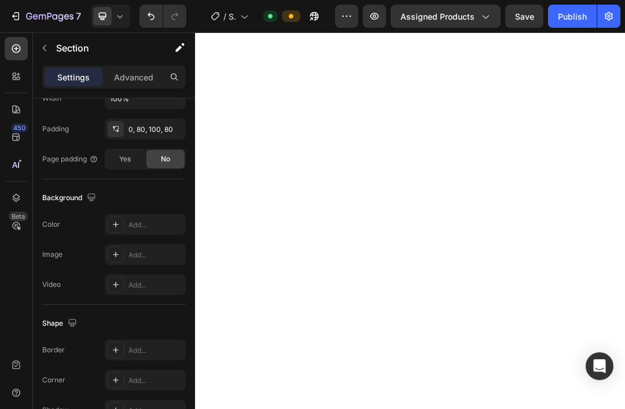
scroll to position [0, 0]
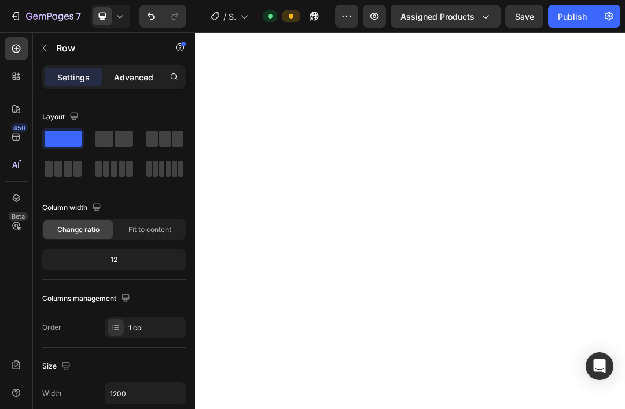
click at [142, 80] on p "Advanced" at bounding box center [133, 77] width 39 height 12
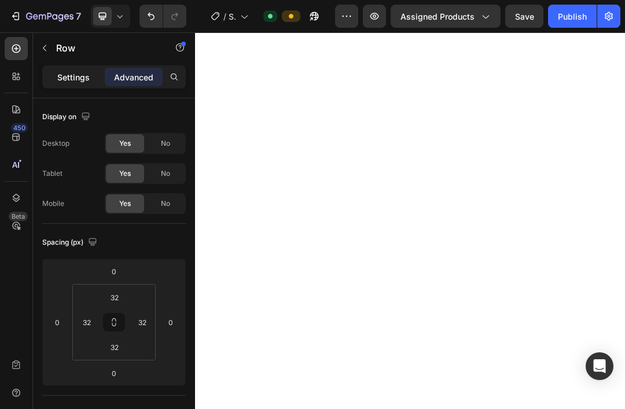
click at [80, 79] on p "Settings" at bounding box center [73, 77] width 32 height 12
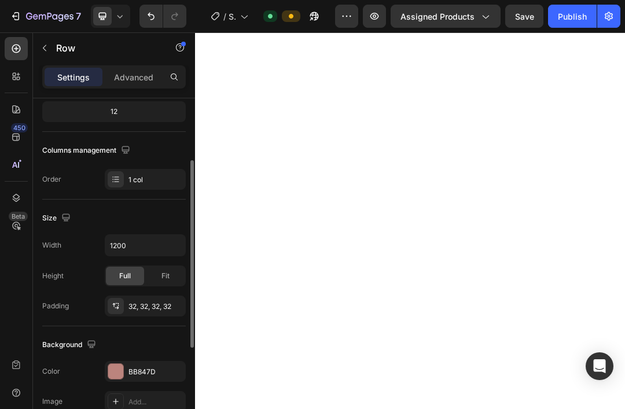
scroll to position [193, 0]
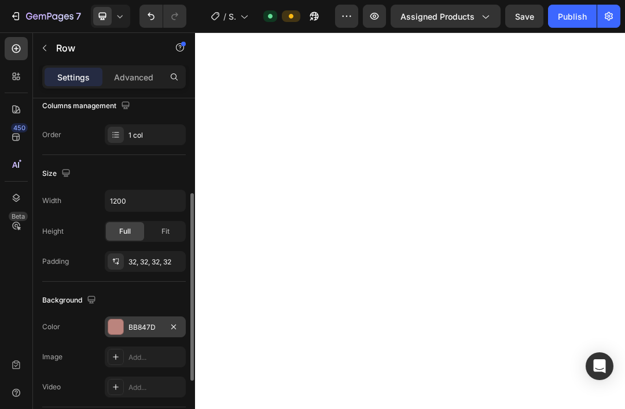
click at [114, 329] on div at bounding box center [115, 326] width 15 height 15
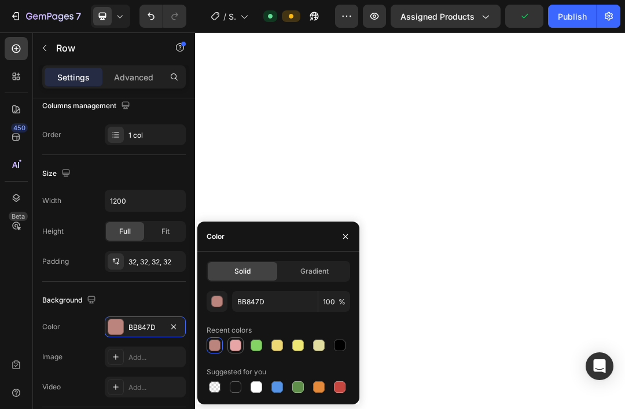
click at [235, 346] on div at bounding box center [236, 346] width 12 height 12
type input "E8A5A5"
click at [216, 302] on div "button" at bounding box center [218, 302] width 12 height 12
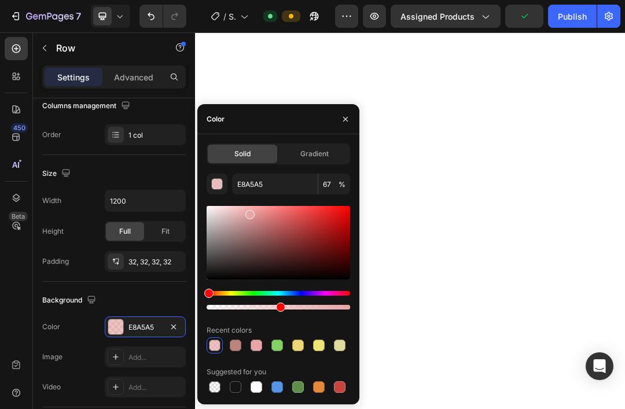
drag, startPoint x: 348, startPoint y: 310, endPoint x: 278, endPoint y: 316, distance: 69.7
click at [278, 316] on div "E8A5A5 67 % Recent colors Suggested for you" at bounding box center [277, 285] width 143 height 222
type input "50"
drag, startPoint x: 249, startPoint y: 216, endPoint x: 252, endPoint y: 232, distance: 16.0
click at [248, 224] on div at bounding box center [249, 225] width 9 height 9
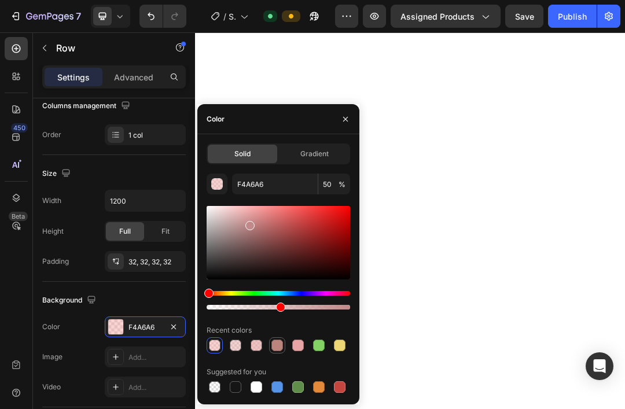
type input "C18989"
type input "70"
drag, startPoint x: 280, startPoint y: 307, endPoint x: 307, endPoint y: 309, distance: 26.7
click at [307, 309] on div at bounding box center [309, 307] width 9 height 9
click at [338, 349] on div at bounding box center [340, 346] width 12 height 12
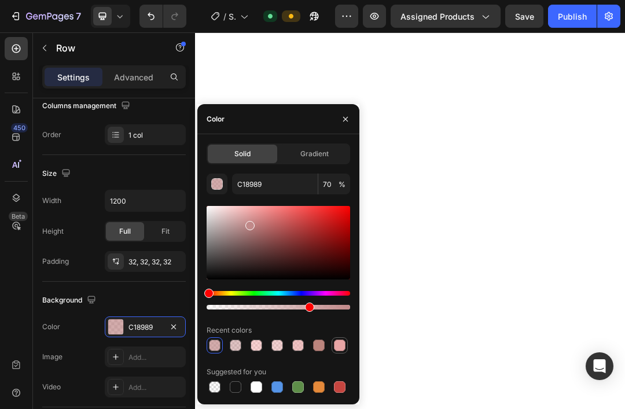
type input "E8A5A5"
type input "100"
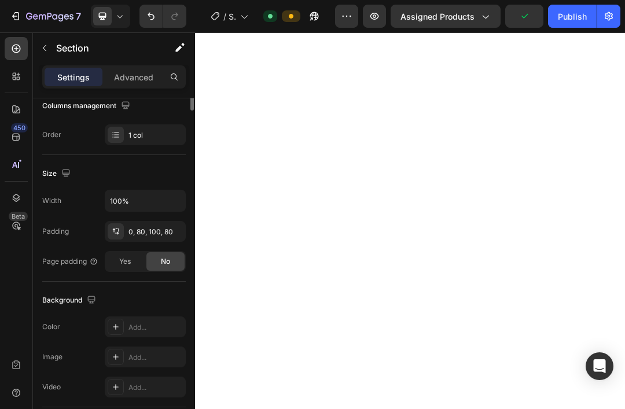
scroll to position [0, 0]
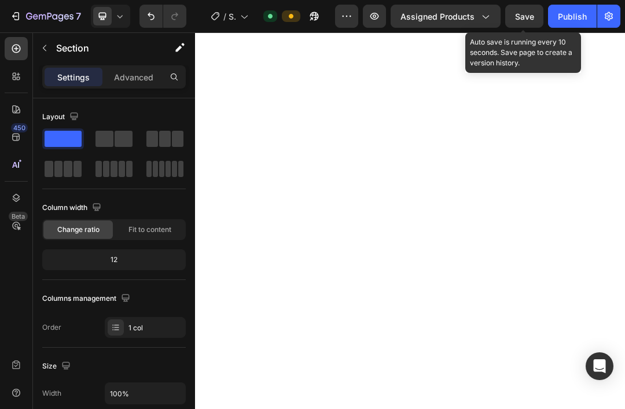
click at [523, 18] on span "Save" at bounding box center [524, 17] width 19 height 10
